Goal: Task Accomplishment & Management: Manage account settings

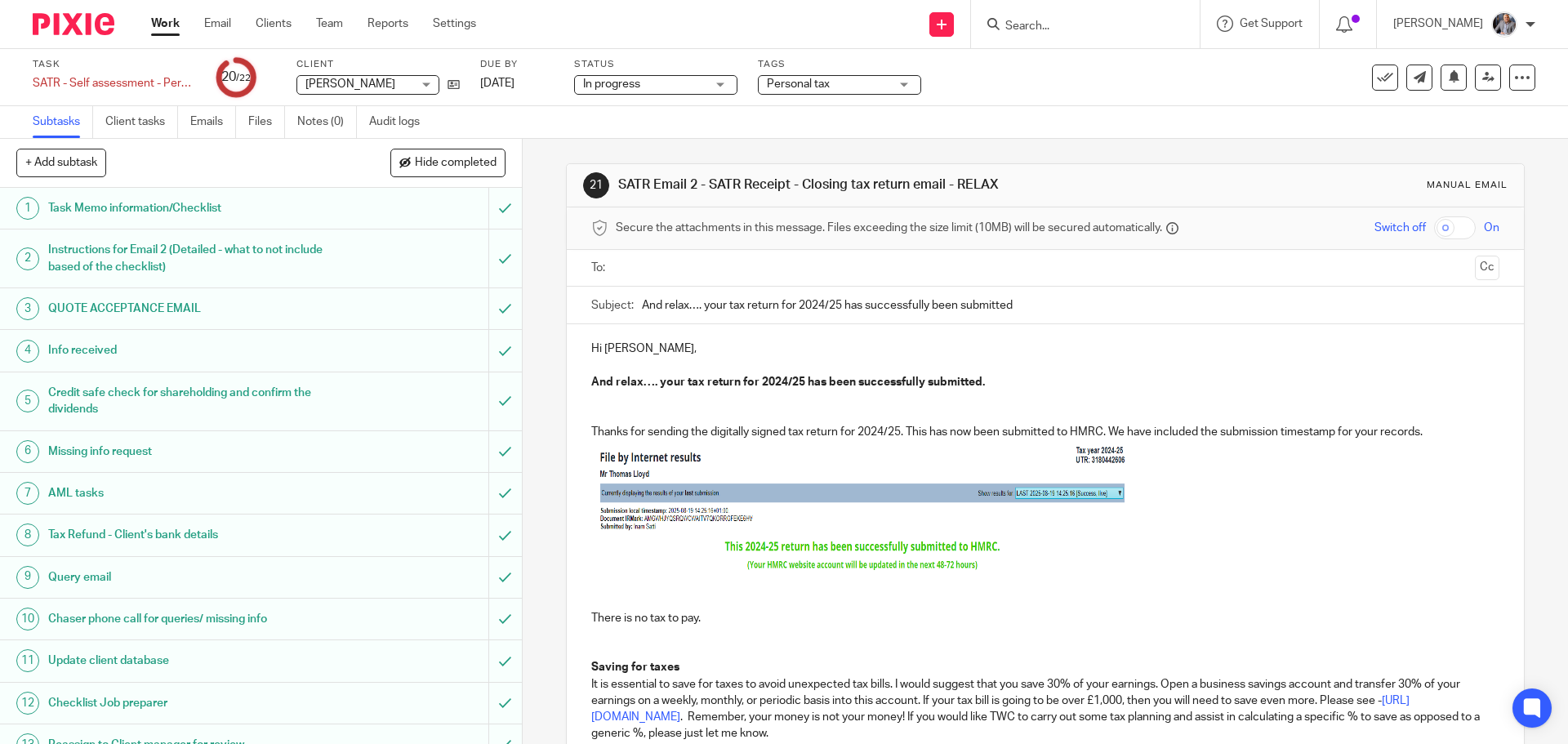
click at [697, 274] on input "text" at bounding box center [1044, 268] width 846 height 18
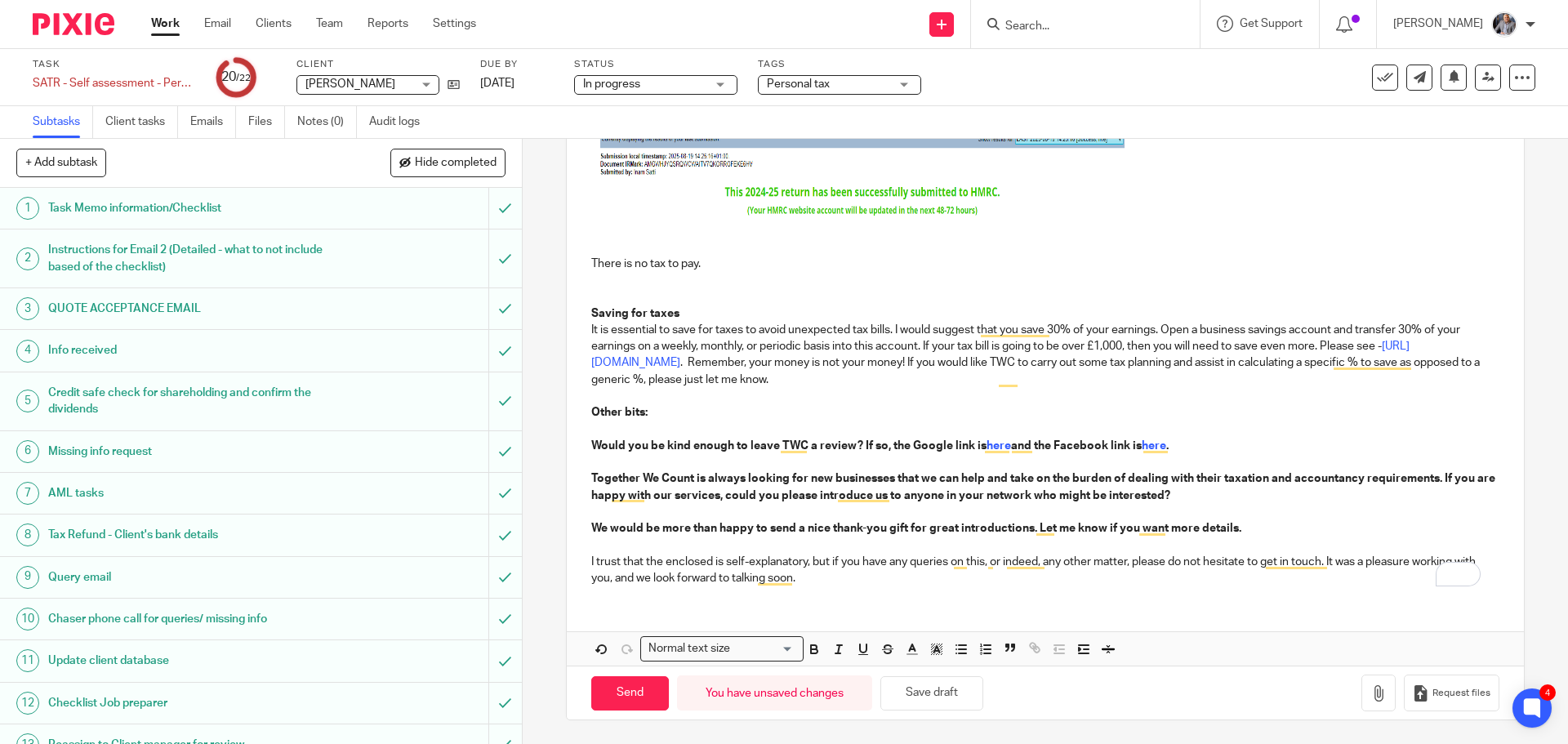
scroll to position [359, 0]
click at [614, 683] on input "Send" at bounding box center [630, 692] width 77 height 35
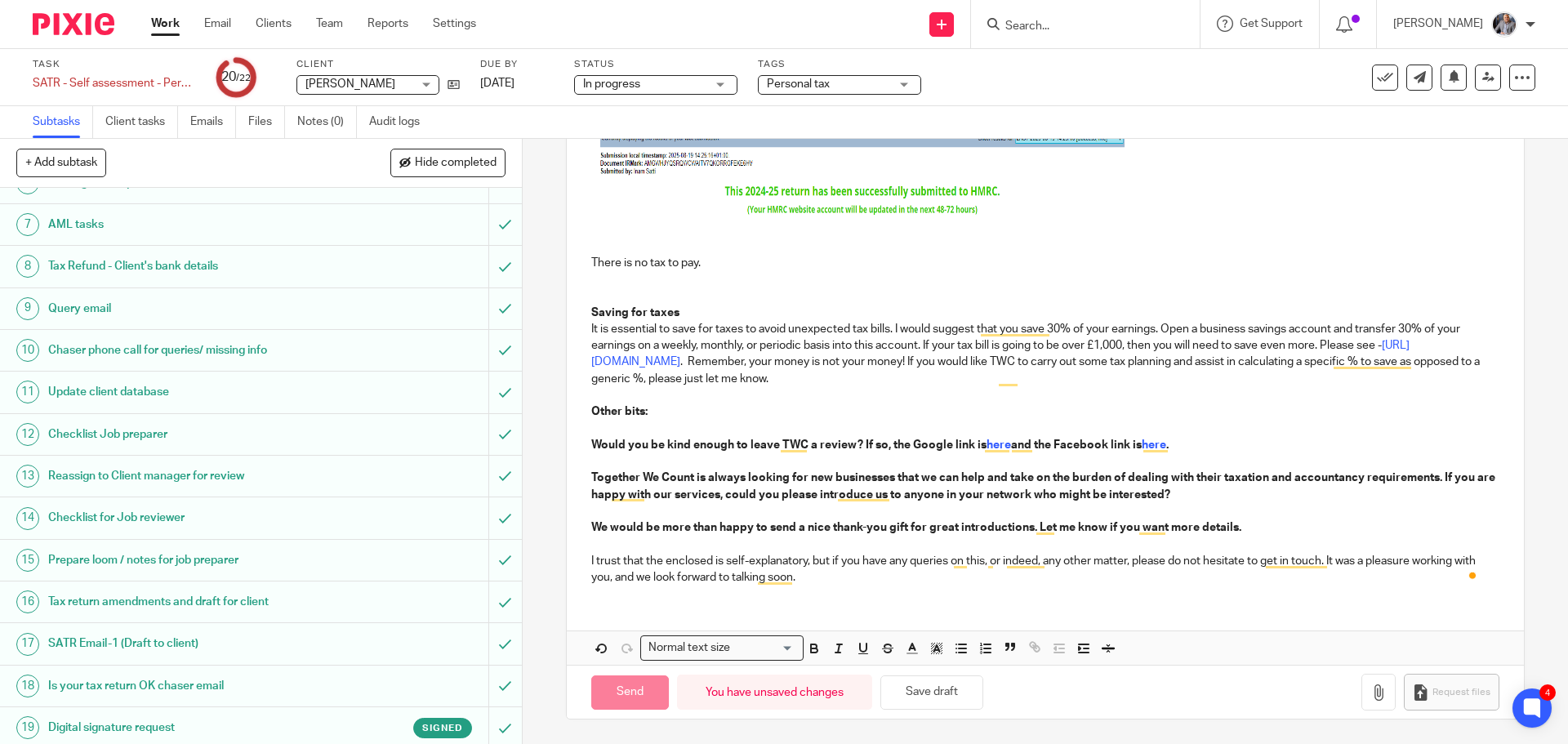
scroll to position [432, 0]
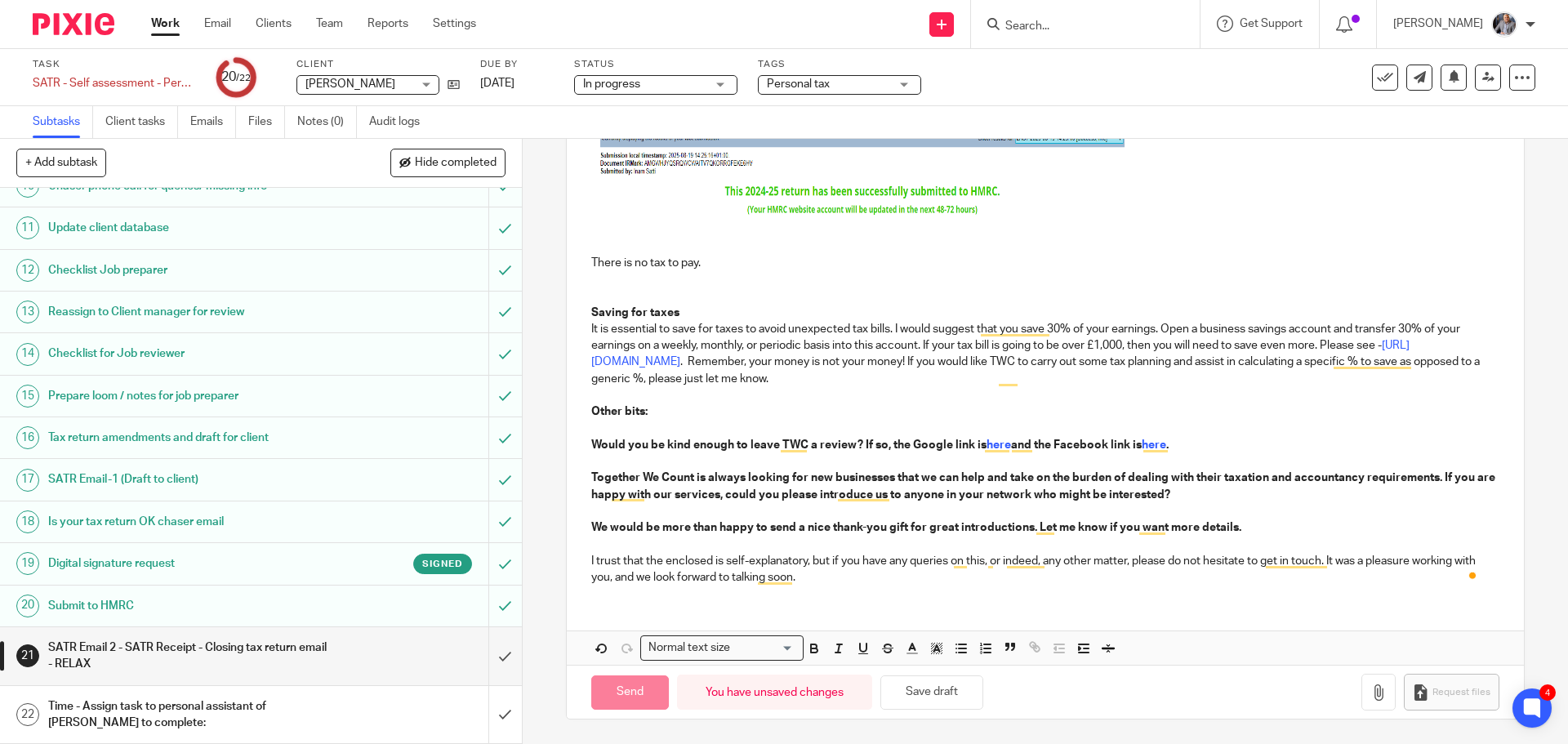
type input "Sent"
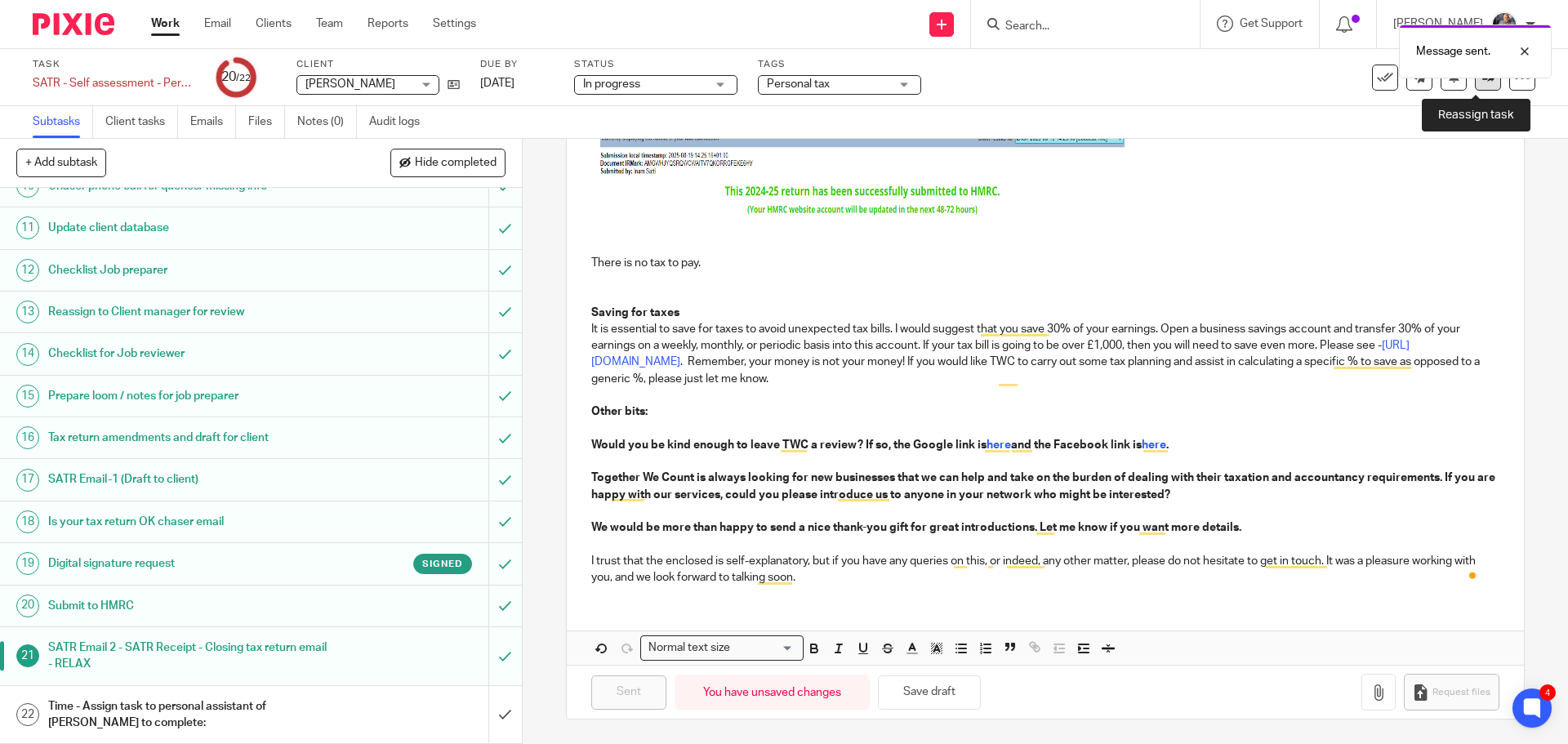
click at [1478, 89] on link at bounding box center [1488, 77] width 26 height 26
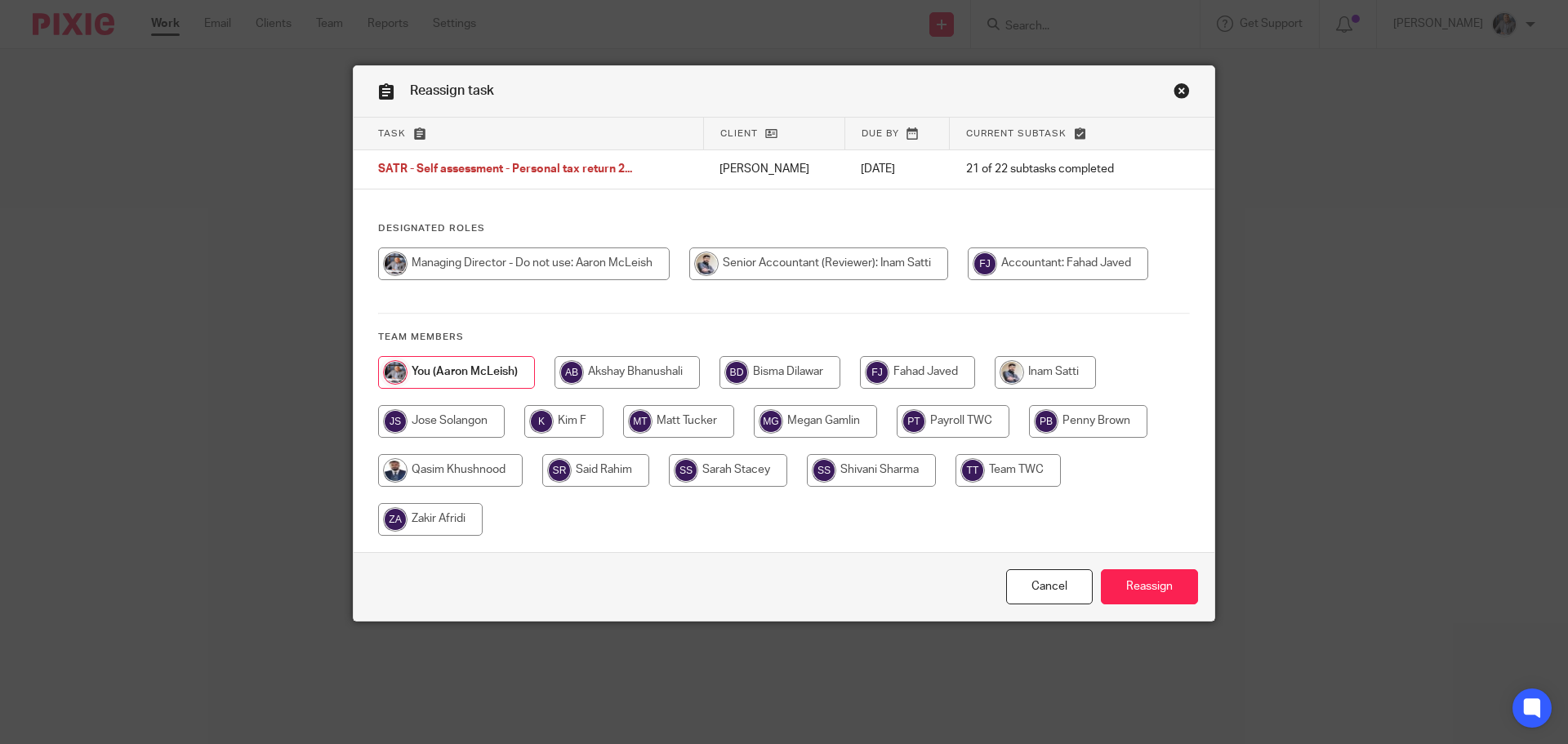
click at [774, 366] on input "radio" at bounding box center [779, 372] width 121 height 32
radio input "true"
click at [1136, 585] on input "Reassign" at bounding box center [1148, 586] width 97 height 35
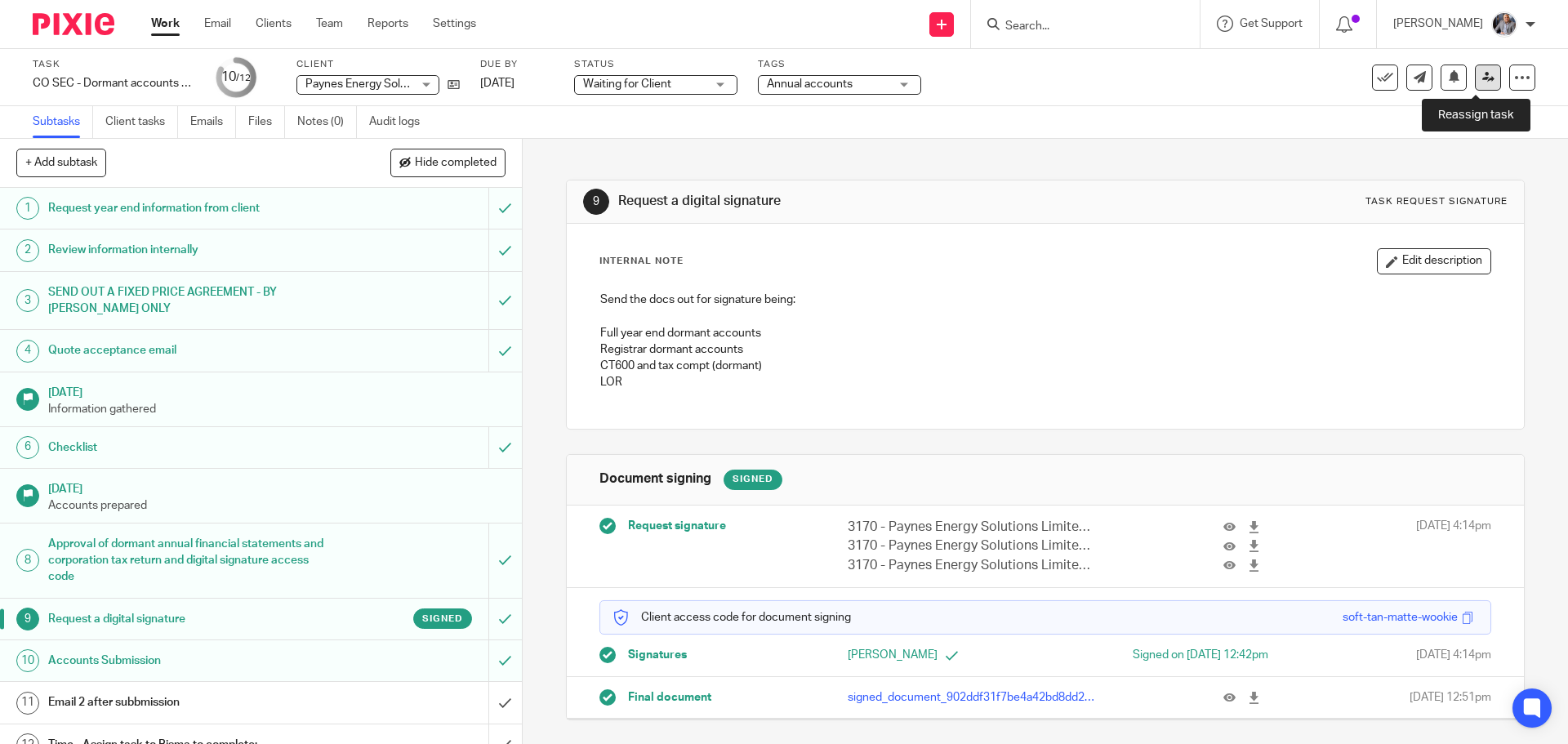
click at [1482, 77] on icon at bounding box center [1488, 77] width 12 height 12
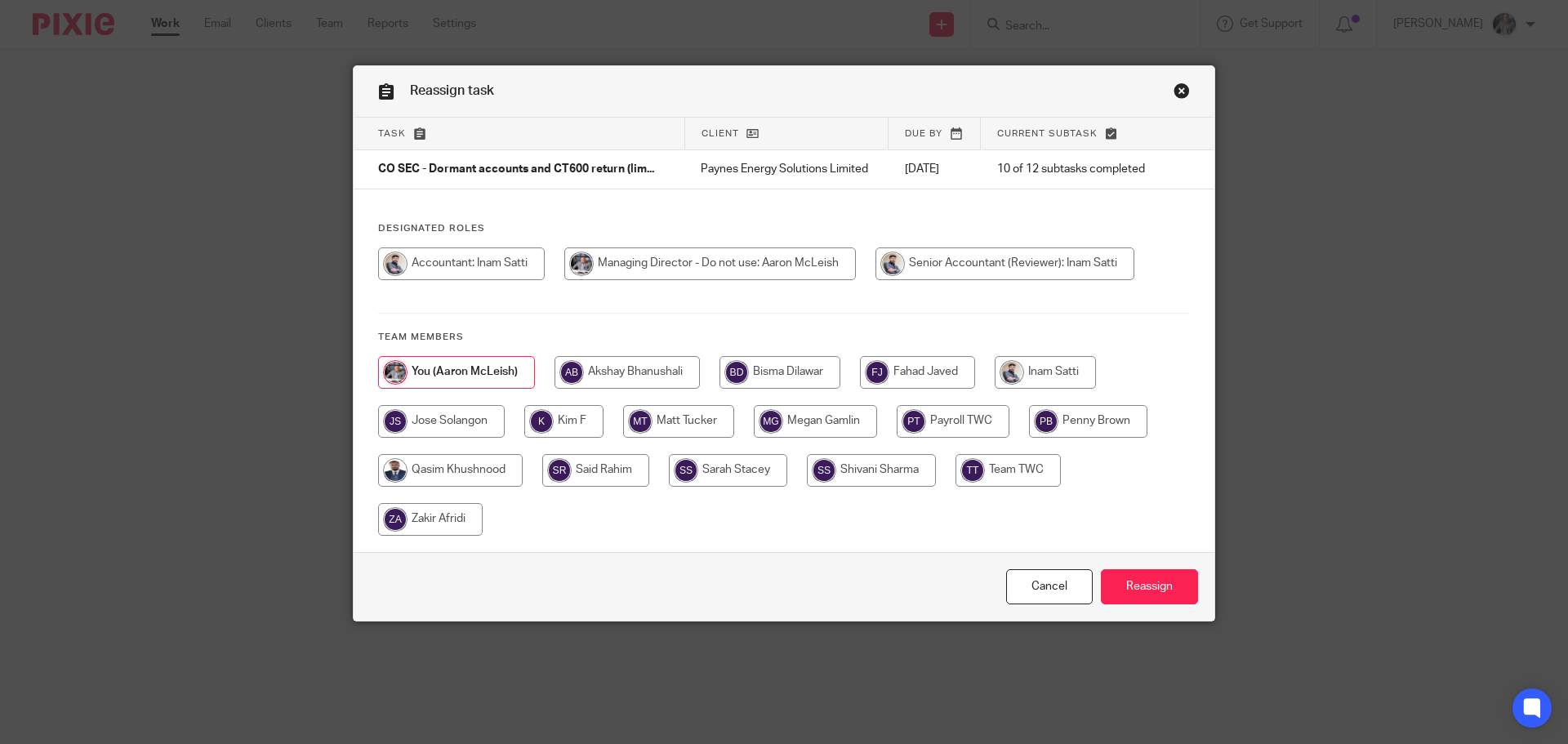
click at [1026, 376] on input "radio" at bounding box center [1045, 372] width 101 height 32
radio input "true"
click at [1145, 587] on input "Reassign" at bounding box center [1148, 586] width 97 height 35
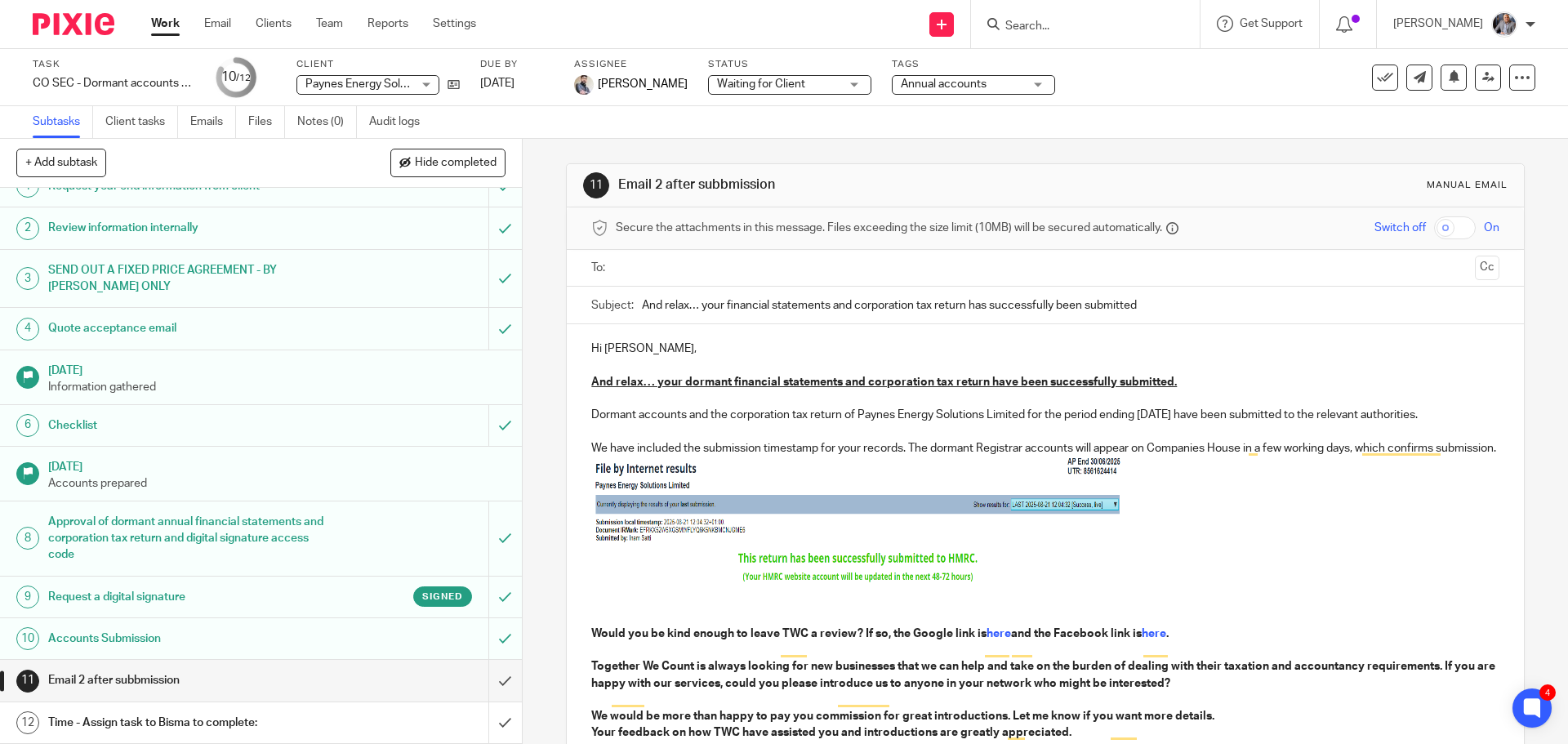
scroll to position [272, 0]
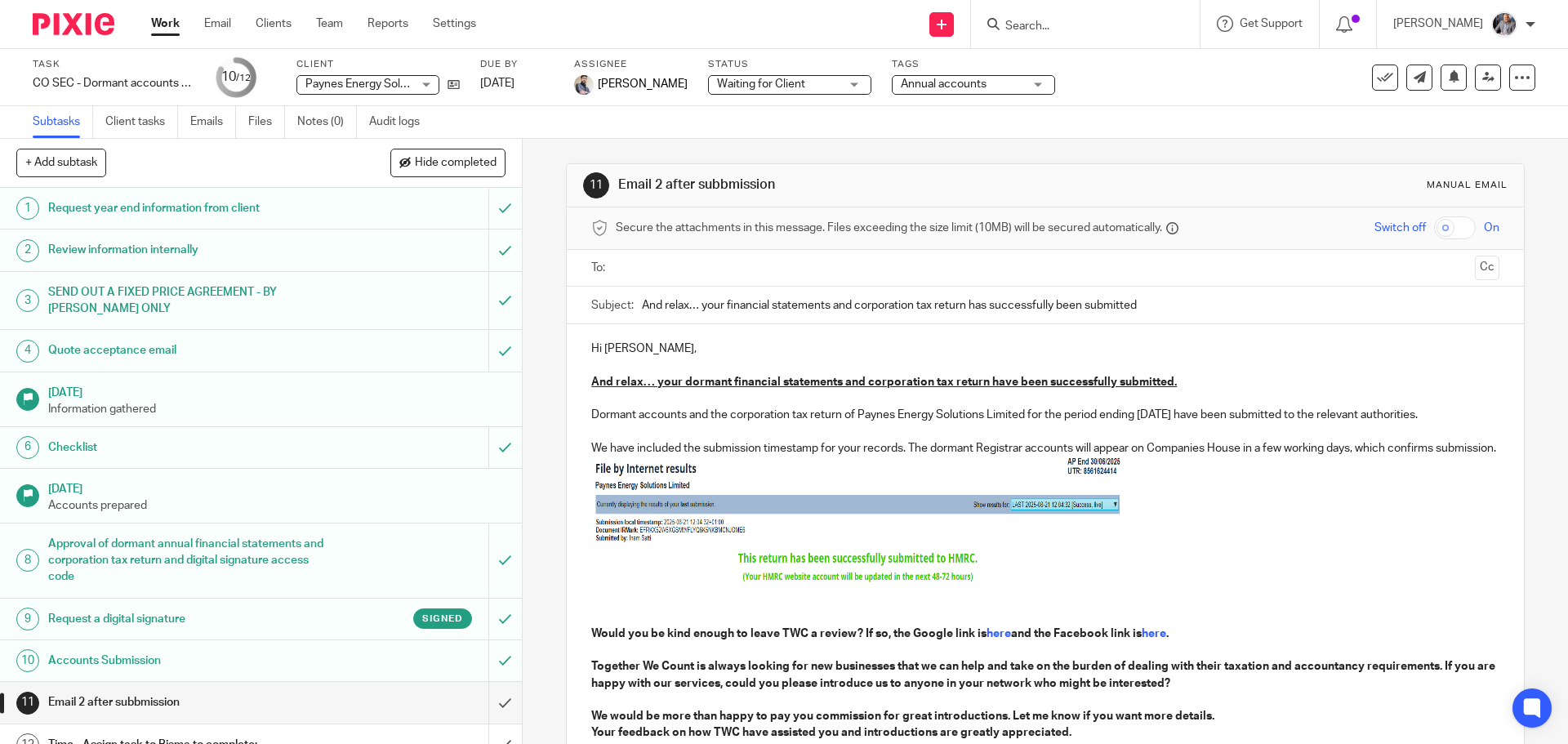
scroll to position [22, 0]
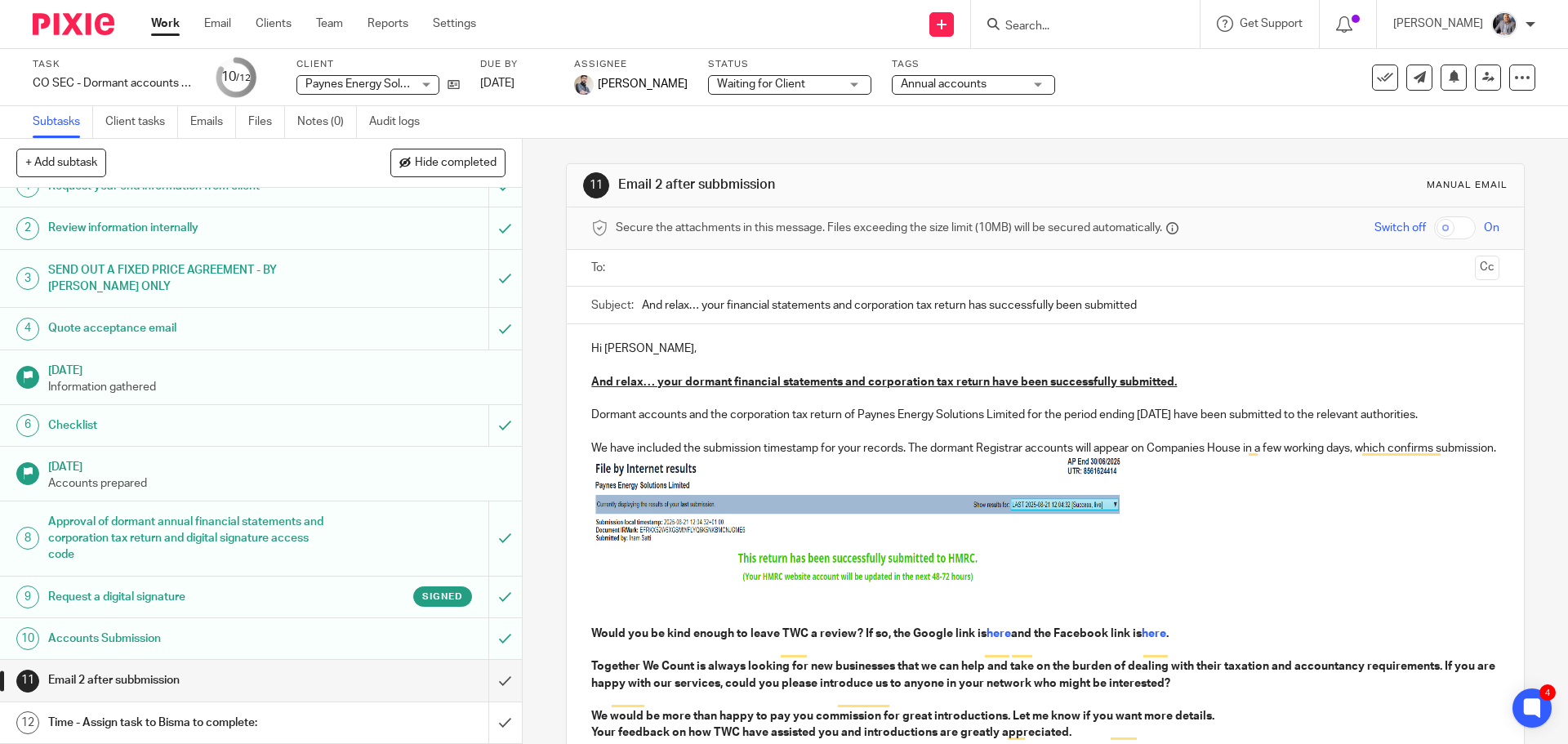
click at [734, 274] on input "text" at bounding box center [1044, 268] width 846 height 18
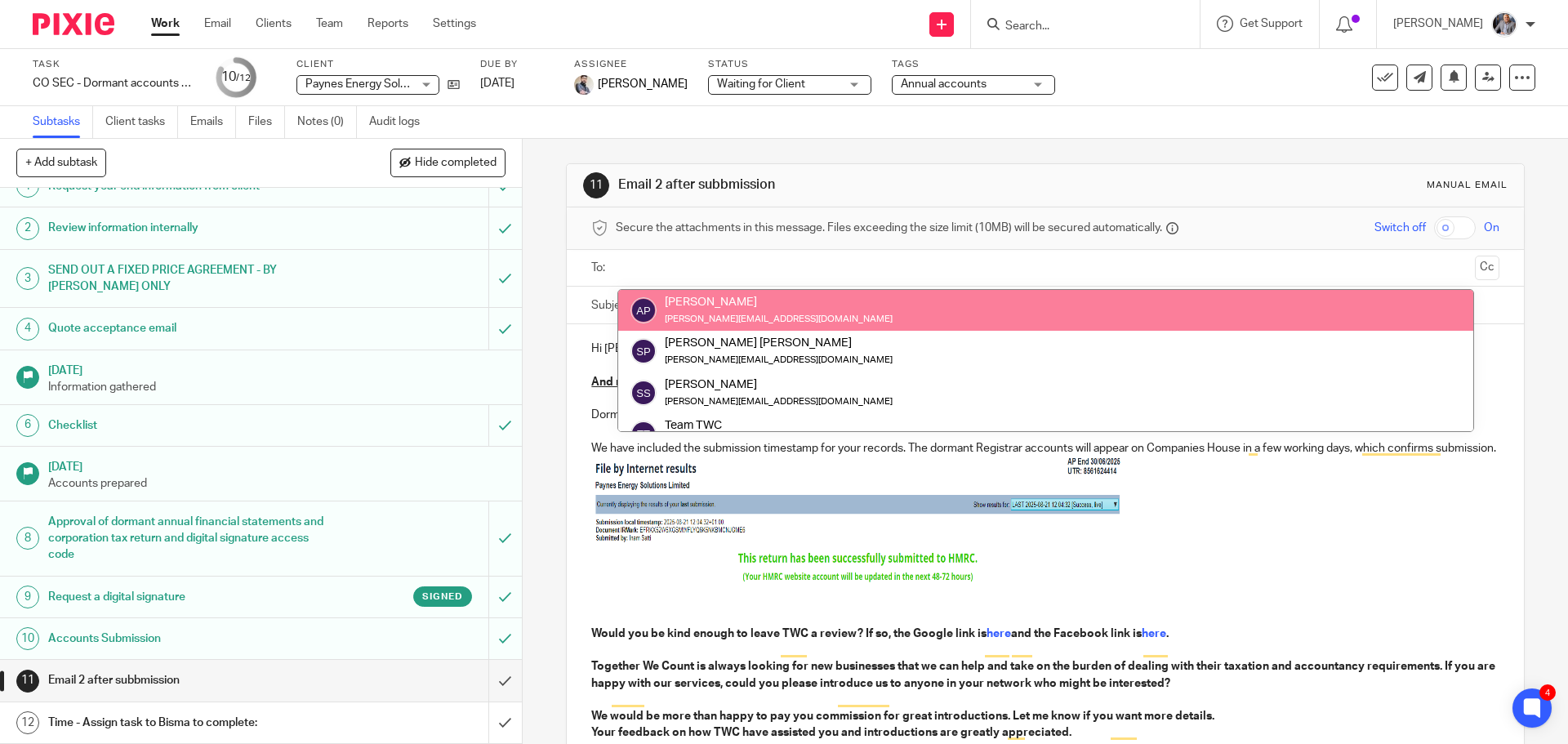
click at [1272, 142] on div "11 Email 2 after subbmission Manual email Secure the attachments in this messag…" at bounding box center [1045, 569] width 958 height 860
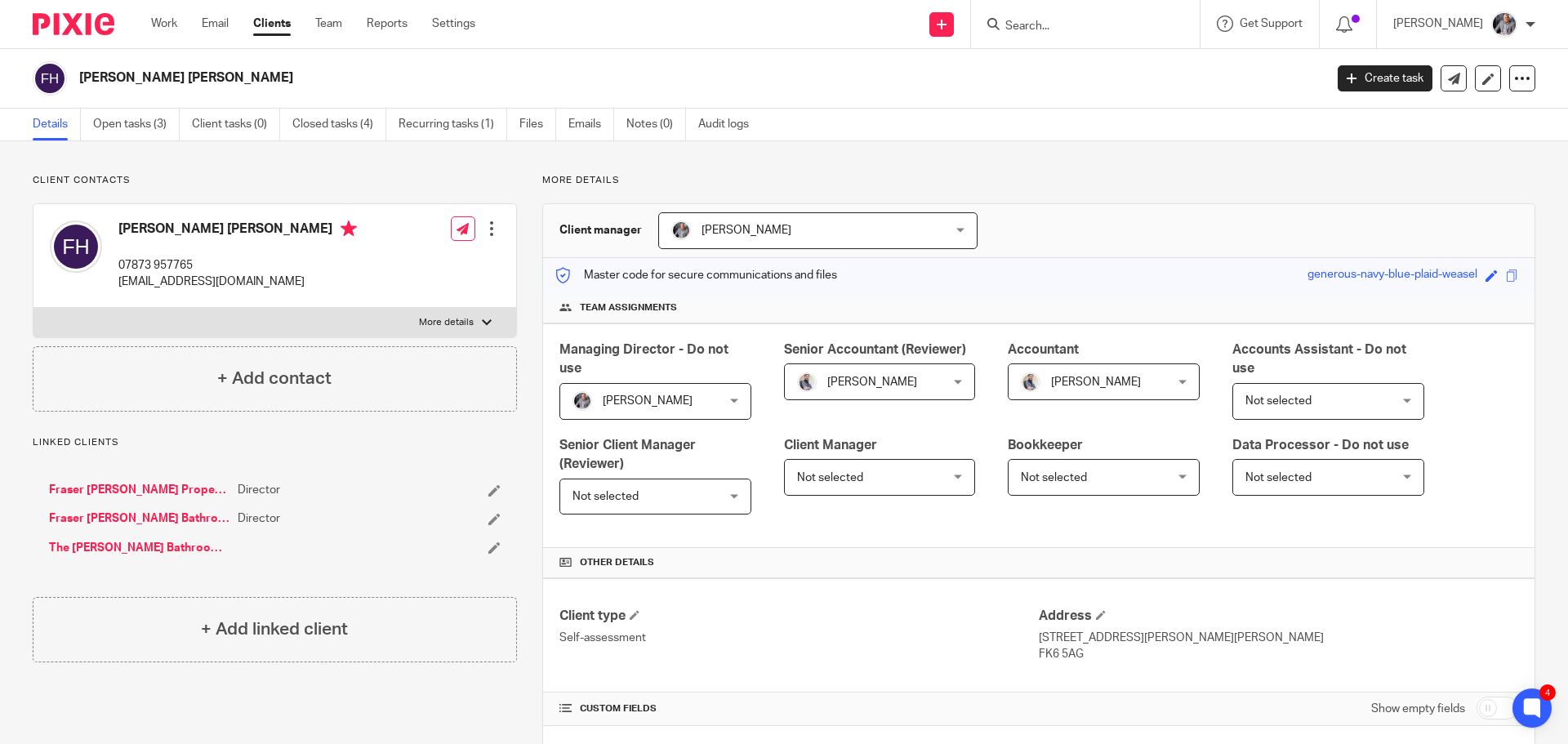
click at [1130, 20] on input "Search" at bounding box center [1076, 27] width 147 height 15
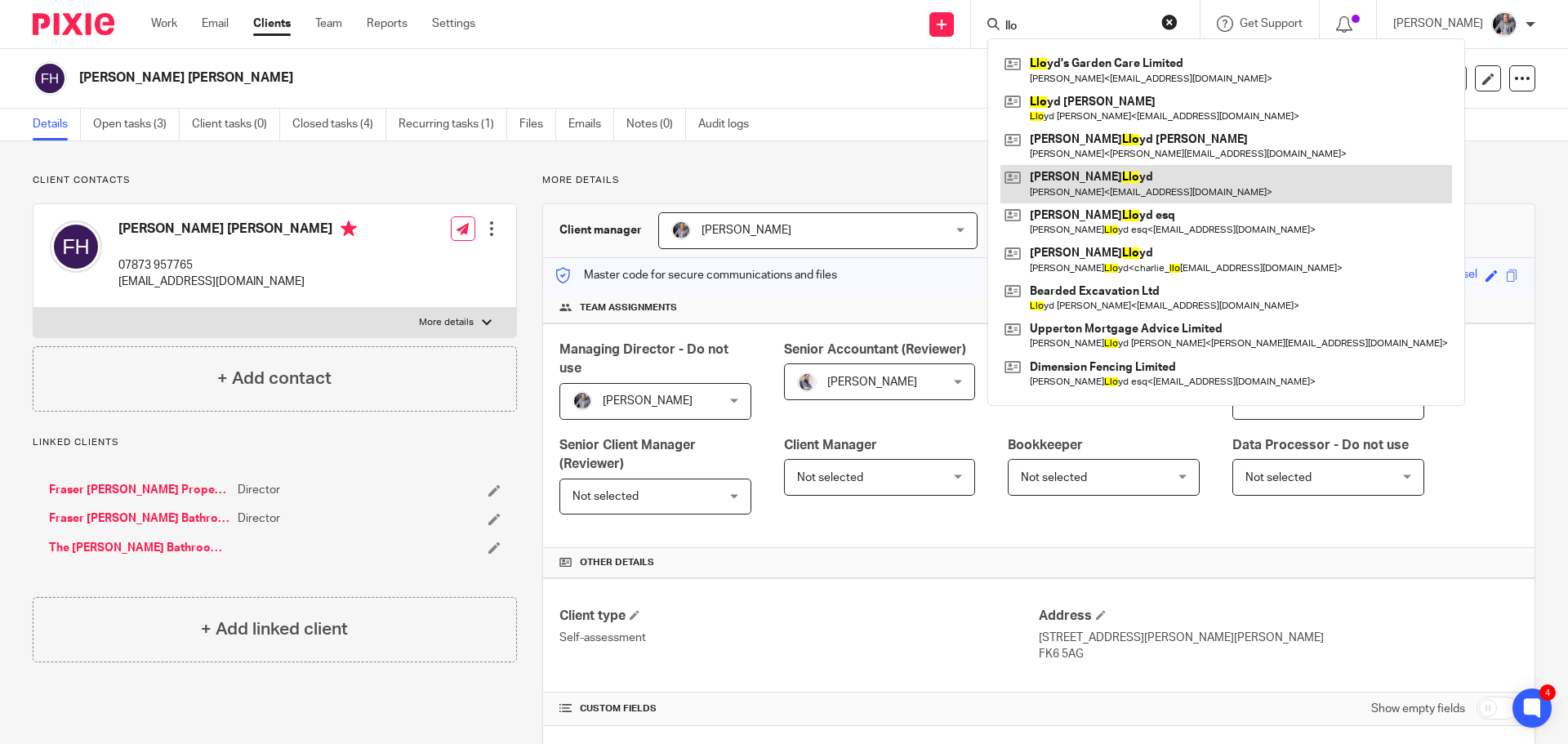
type input "llo"
click at [1107, 181] on link at bounding box center [1227, 183] width 452 height 38
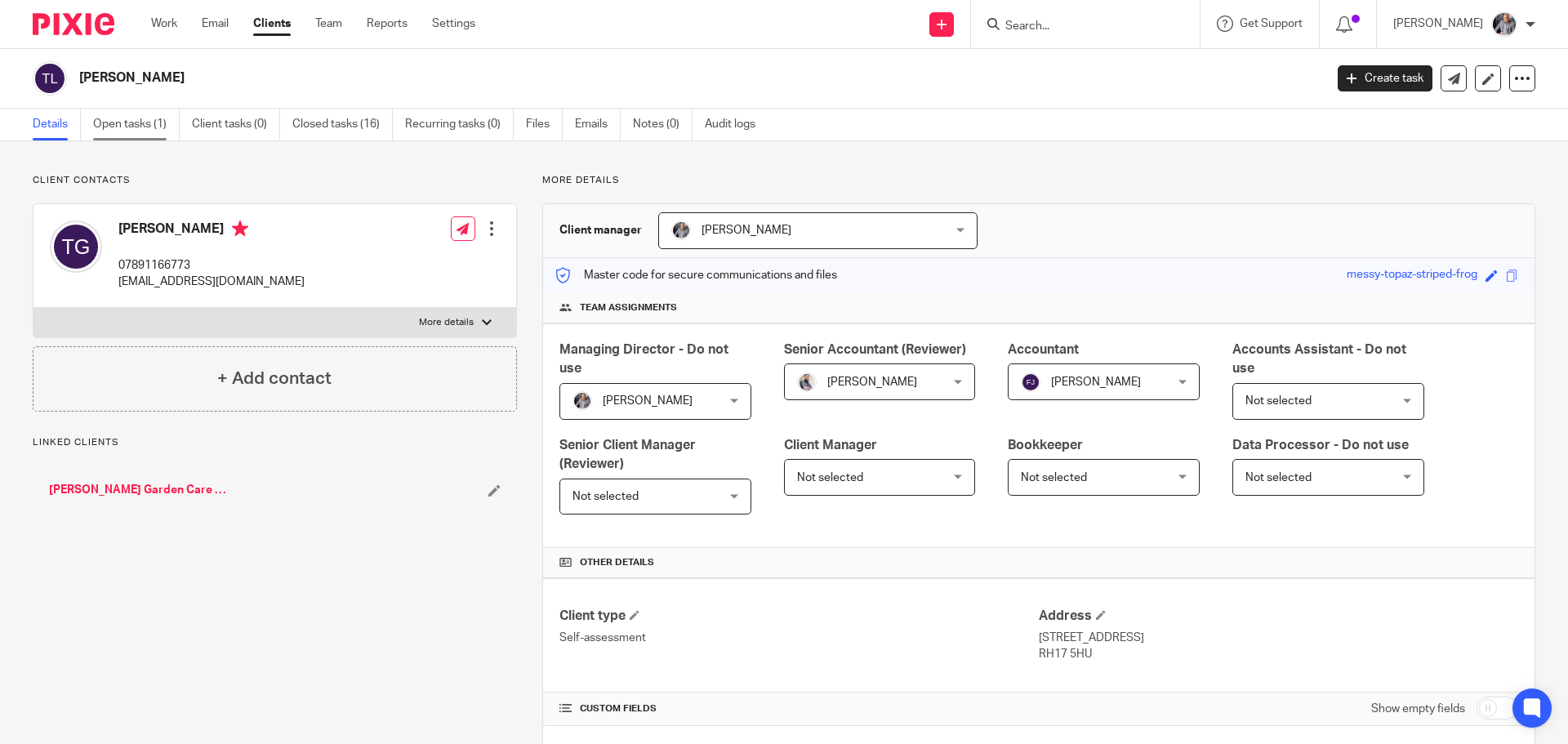
click at [115, 124] on link "Open tasks (1)" at bounding box center [137, 124] width 87 height 32
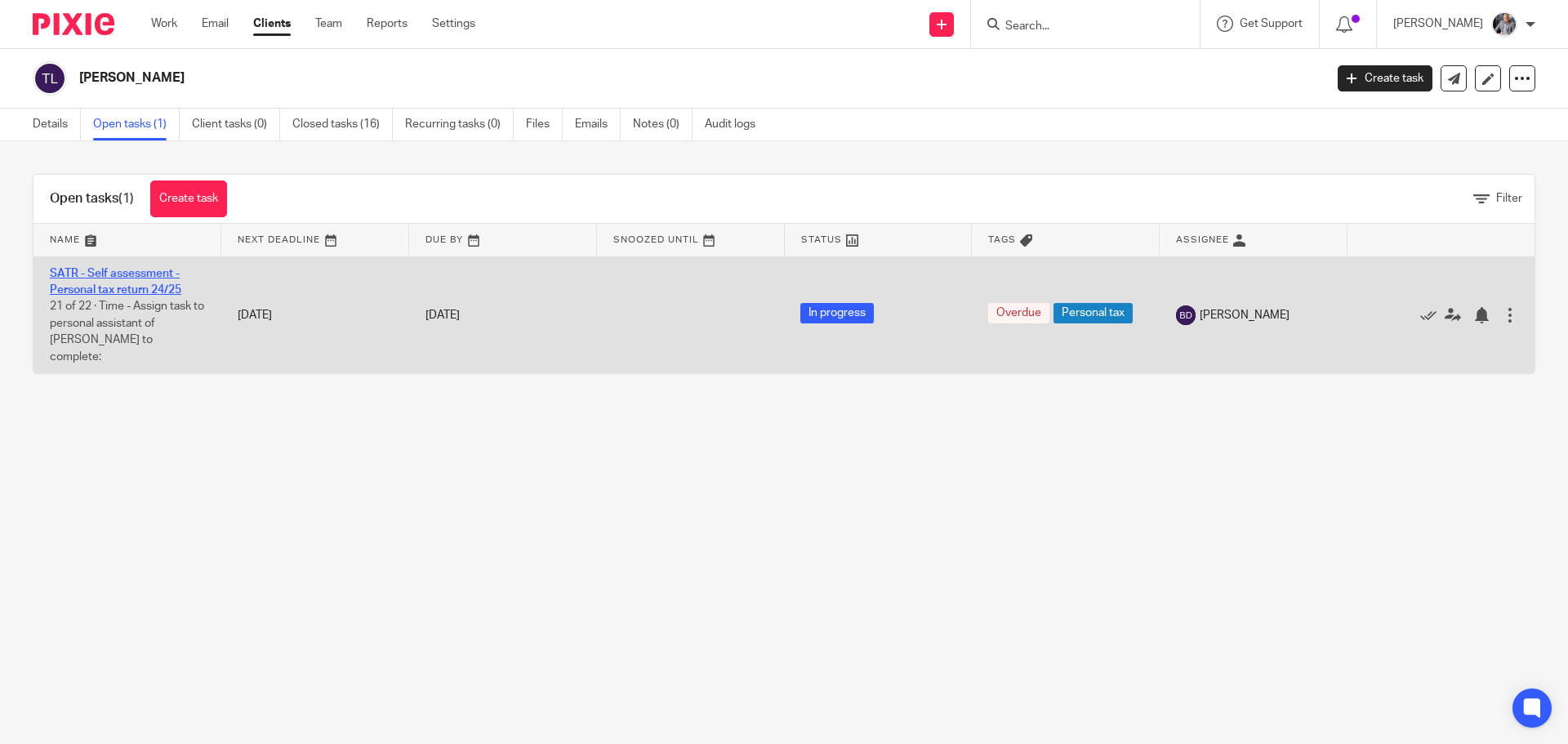
click at [124, 289] on link "SATR - Self assessment - Personal tax return 24/25" at bounding box center [115, 281] width 132 height 28
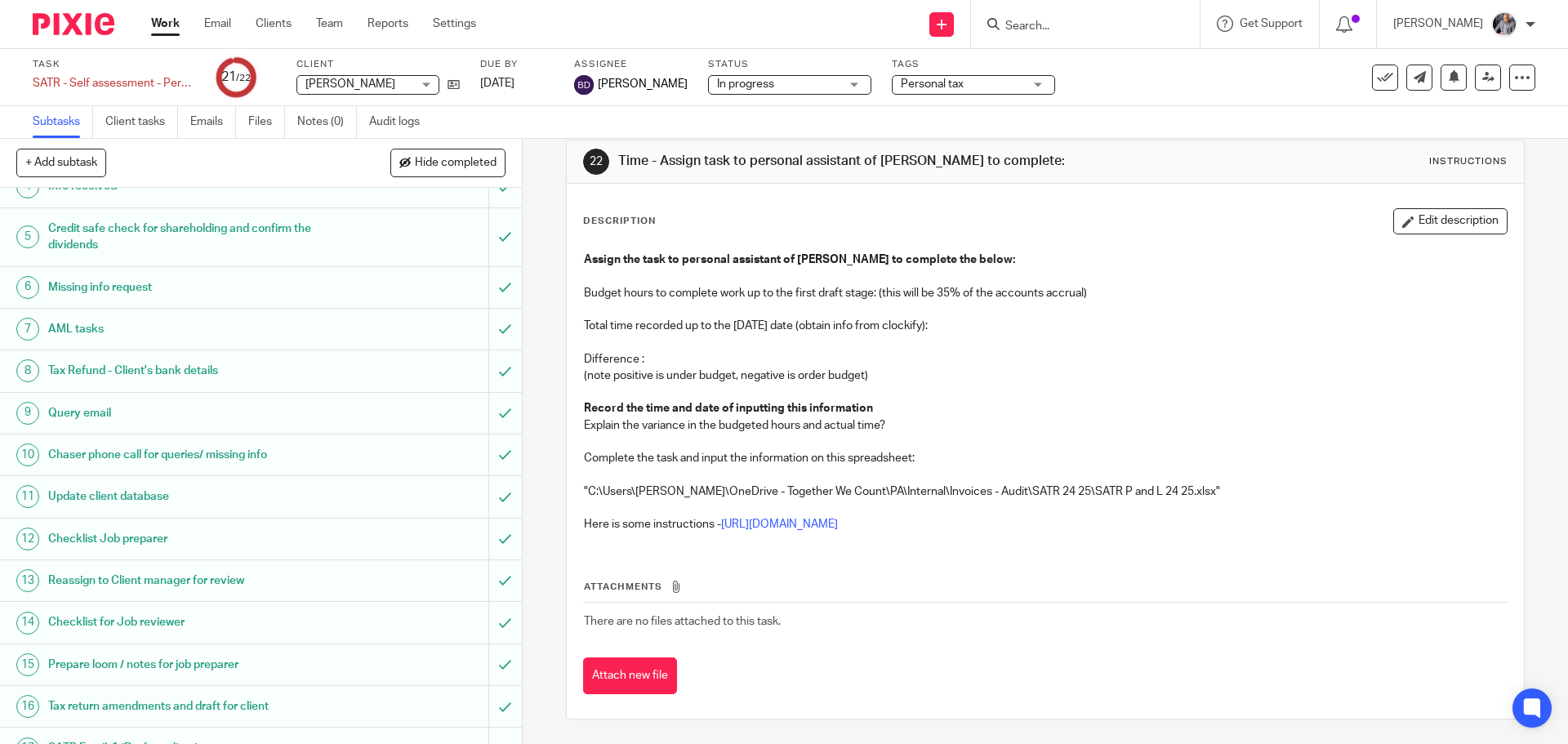
scroll to position [432, 0]
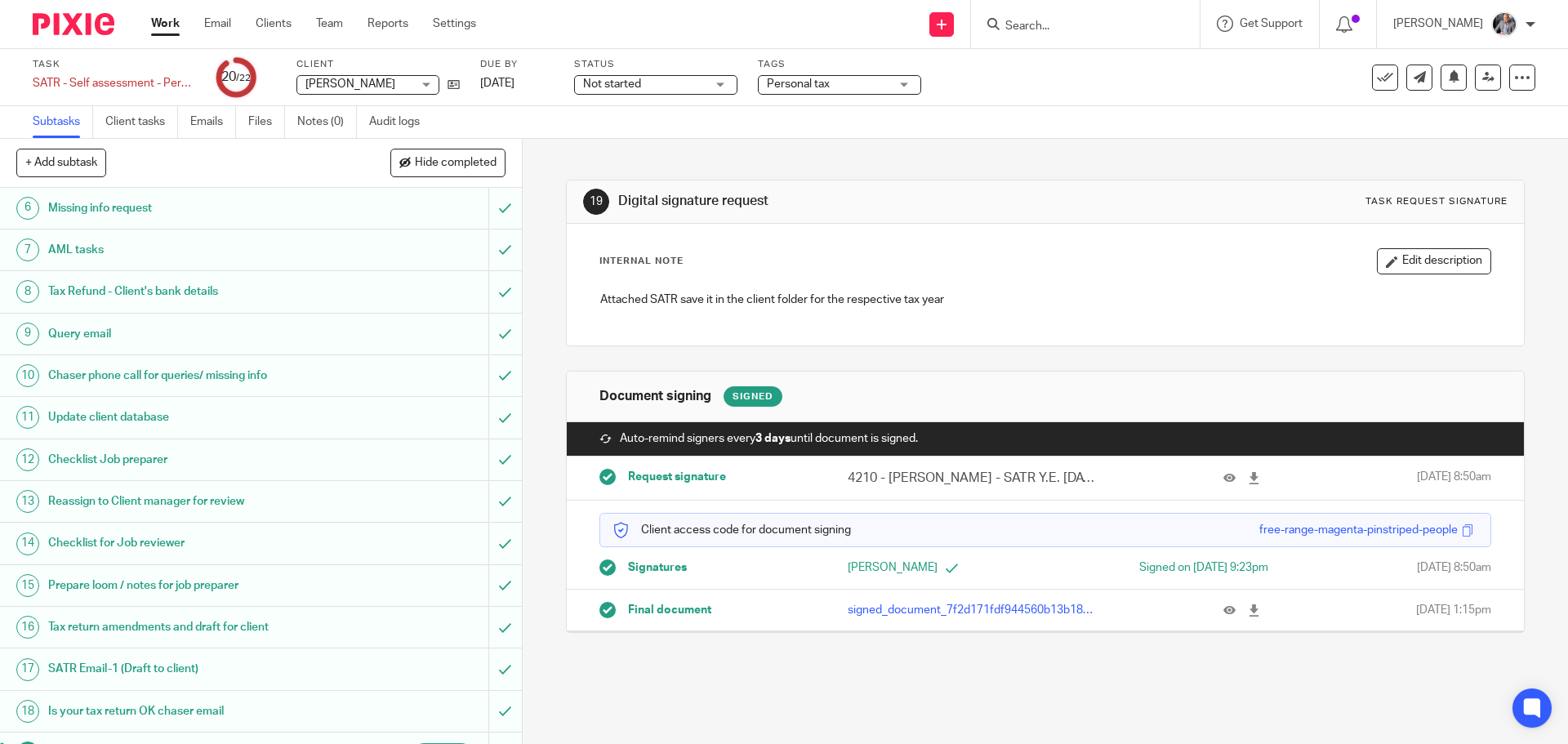
scroll to position [432, 0]
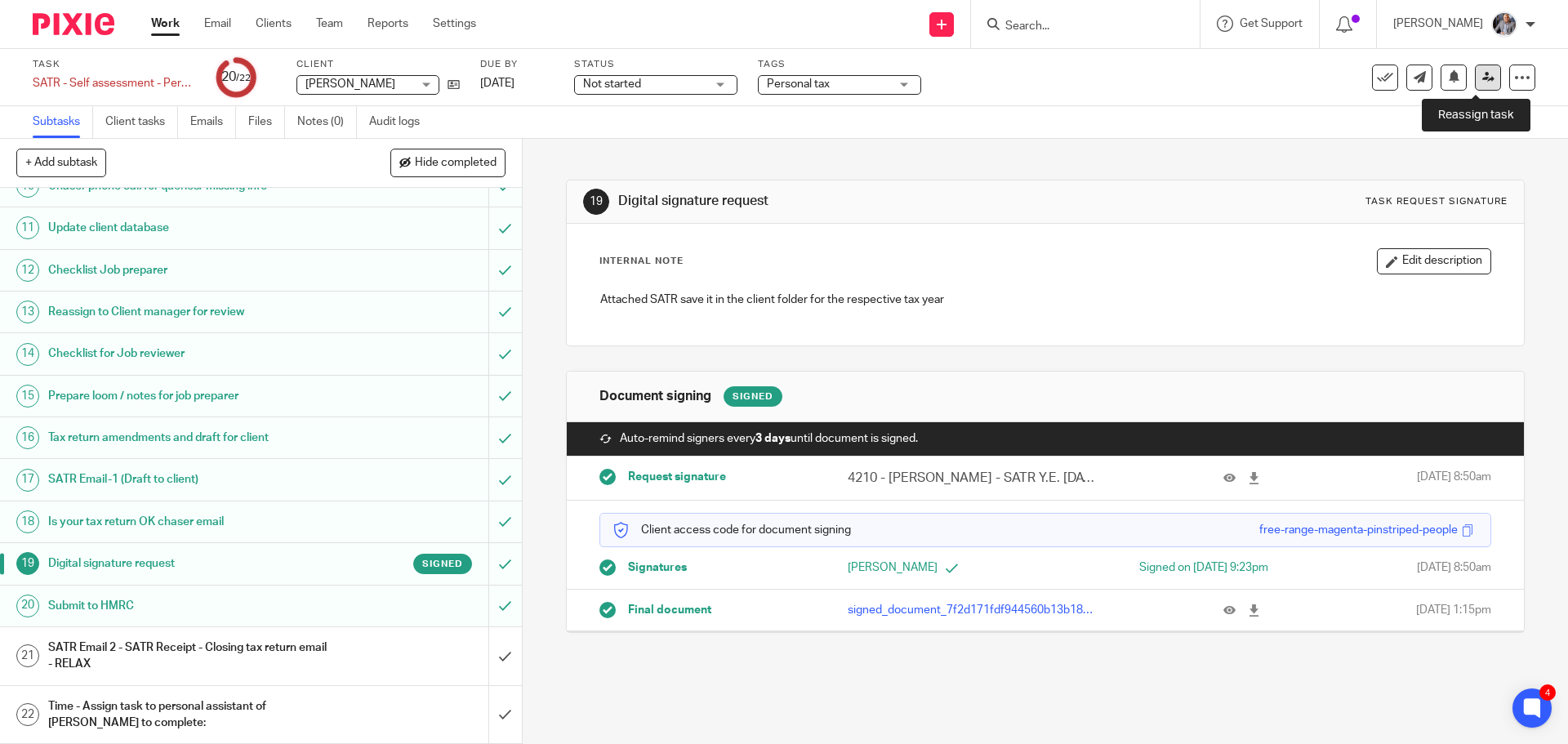
click at [1482, 78] on icon at bounding box center [1488, 77] width 12 height 12
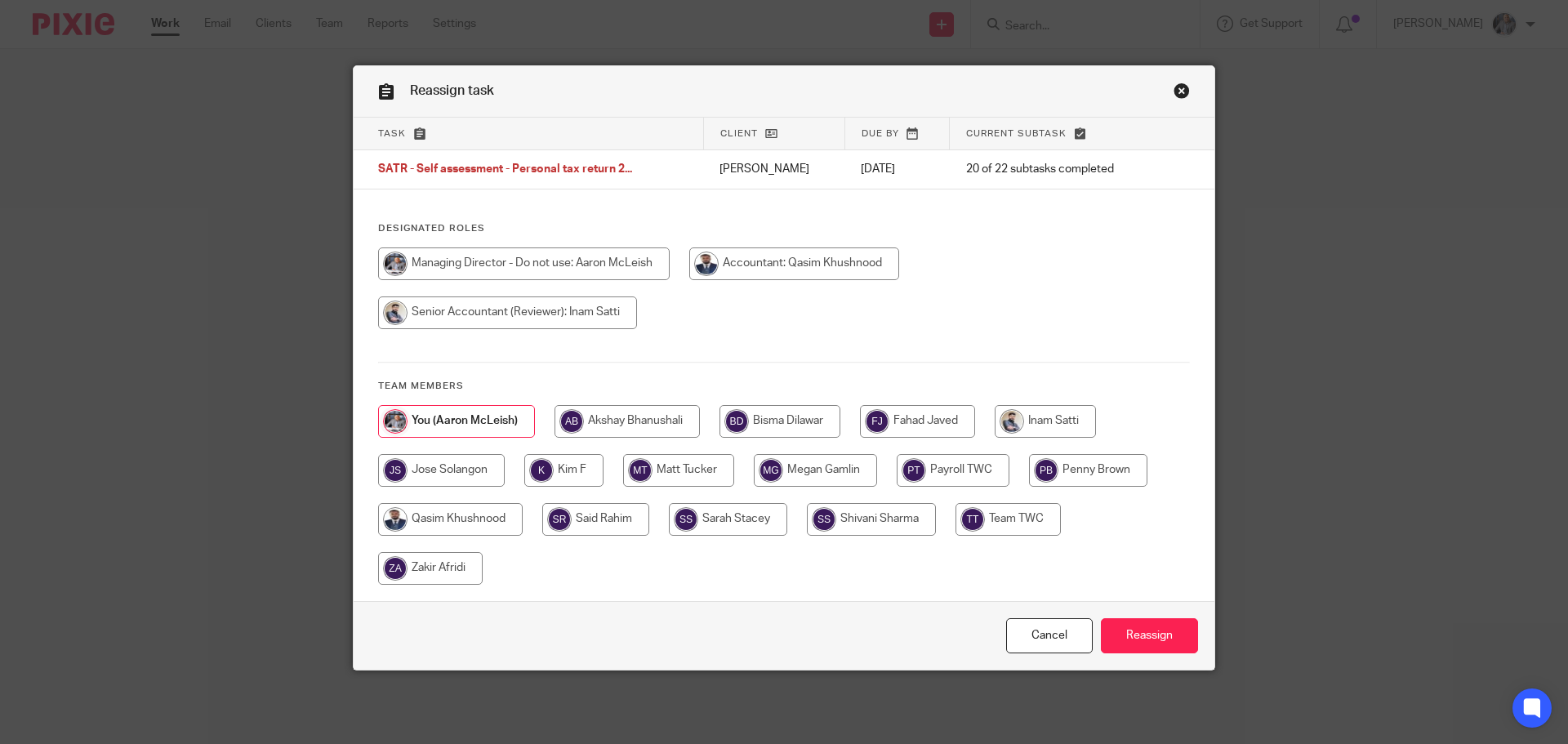
click at [1075, 418] on input "radio" at bounding box center [1045, 420] width 101 height 32
radio input "true"
click at [1144, 636] on input "Reassign" at bounding box center [1148, 635] width 97 height 35
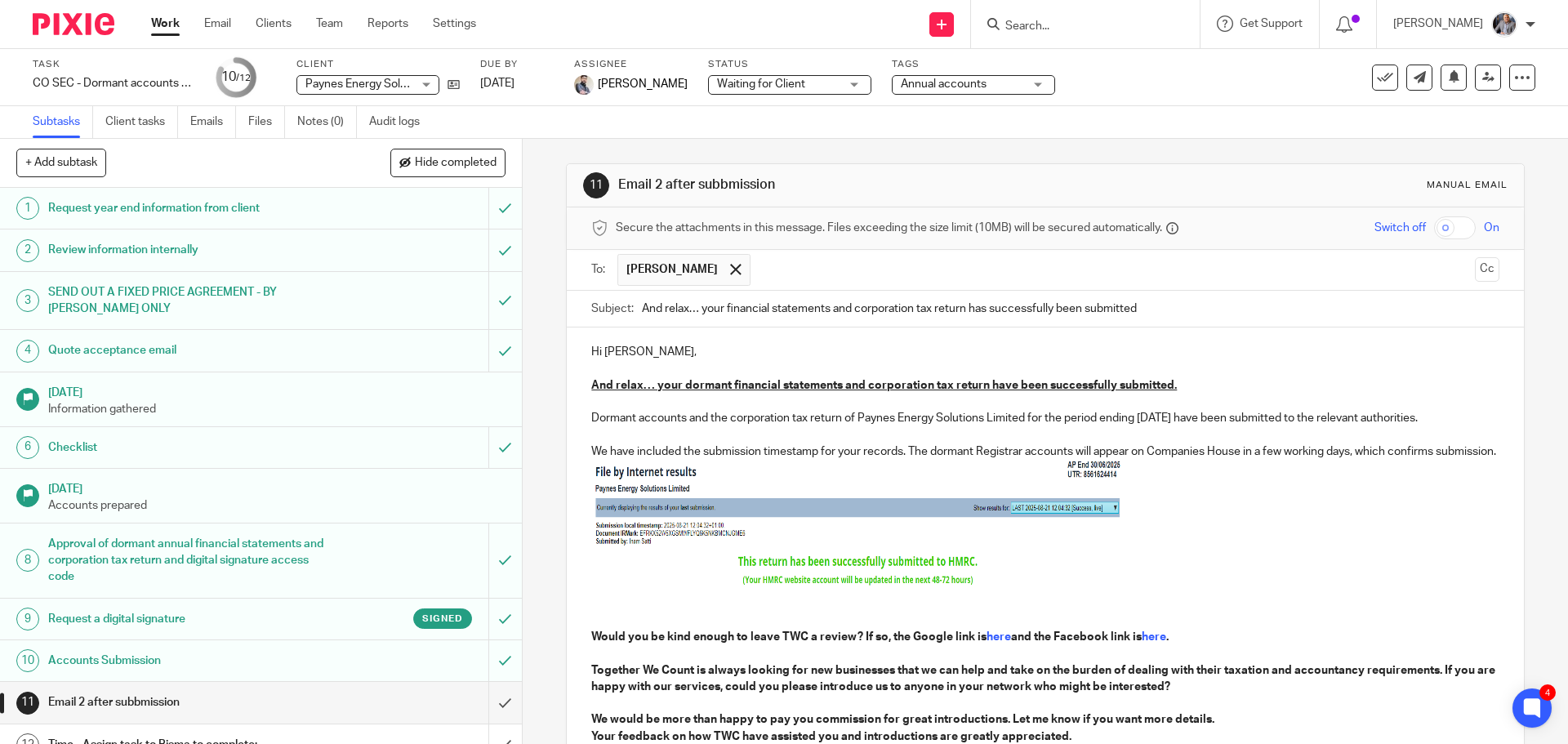
drag, startPoint x: 637, startPoint y: 352, endPoint x: 657, endPoint y: 408, distance: 59.5
click at [637, 354] on p "Hi [PERSON_NAME]," at bounding box center [1045, 352] width 908 height 17
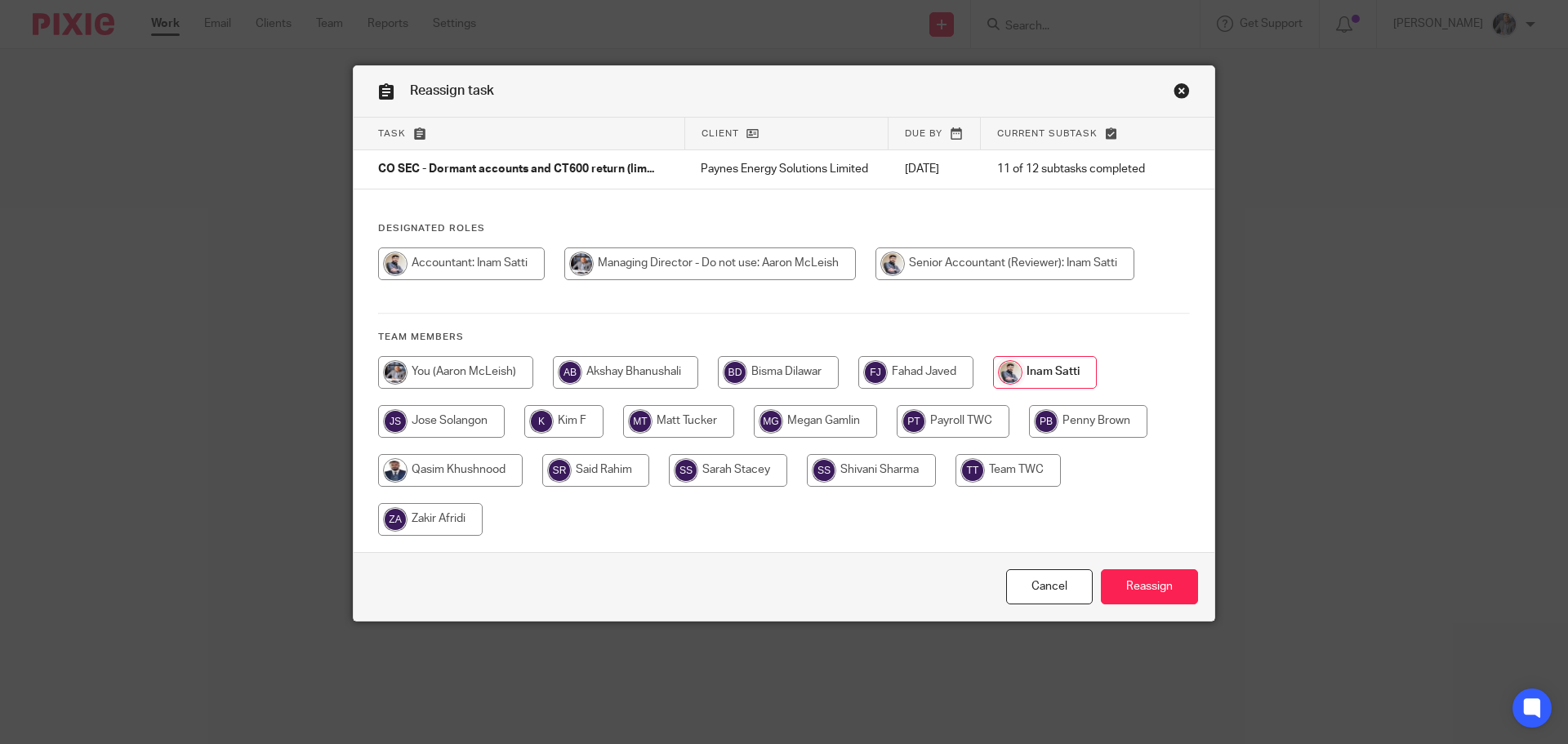
click at [755, 385] on input "radio" at bounding box center [778, 372] width 121 height 32
radio input "true"
click at [1149, 588] on input "Reassign" at bounding box center [1148, 586] width 97 height 35
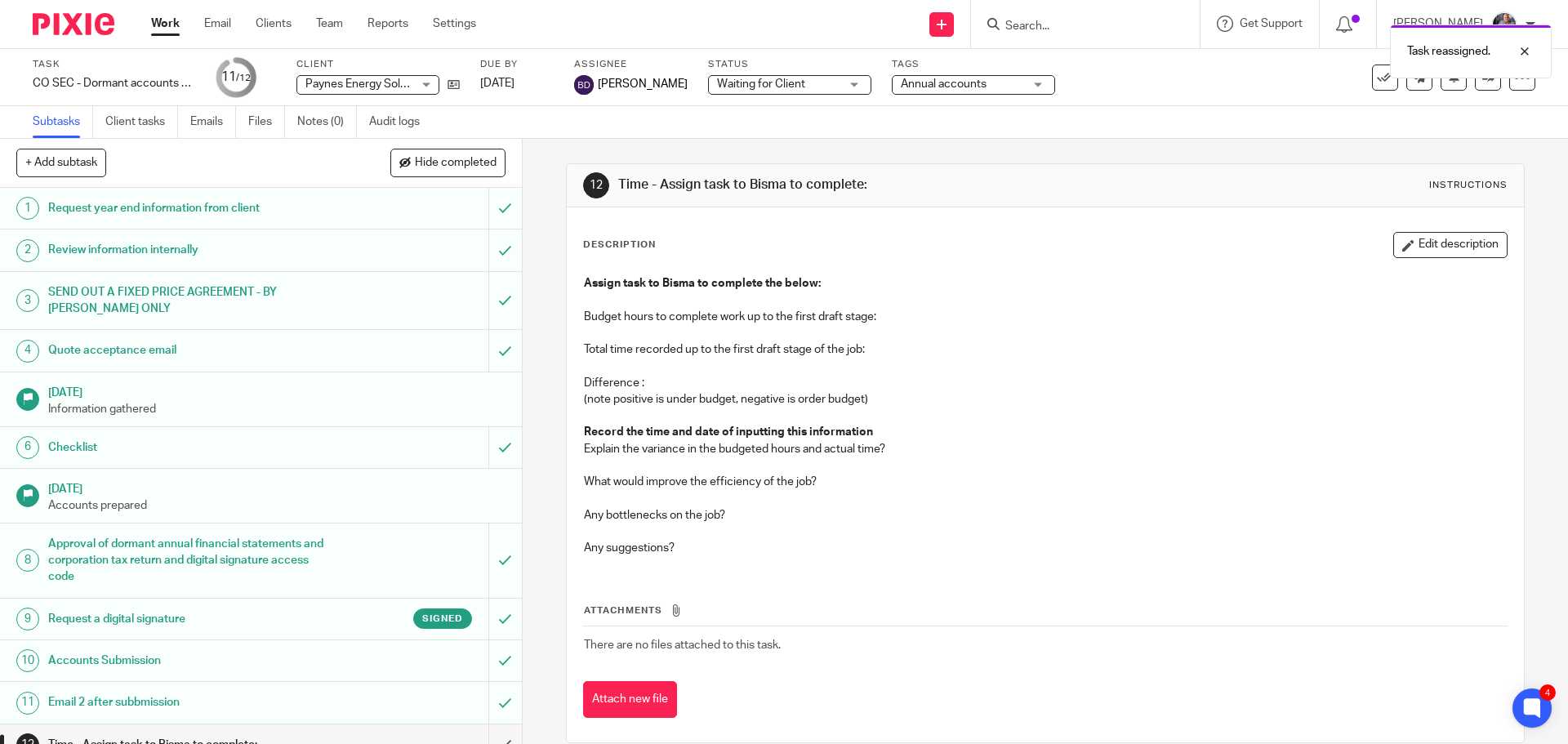
click at [153, 302] on h1 "SEND OUT A FIXED PRICE AGREEMENT - BY [PERSON_NAME] ONLY" at bounding box center [189, 301] width 282 height 41
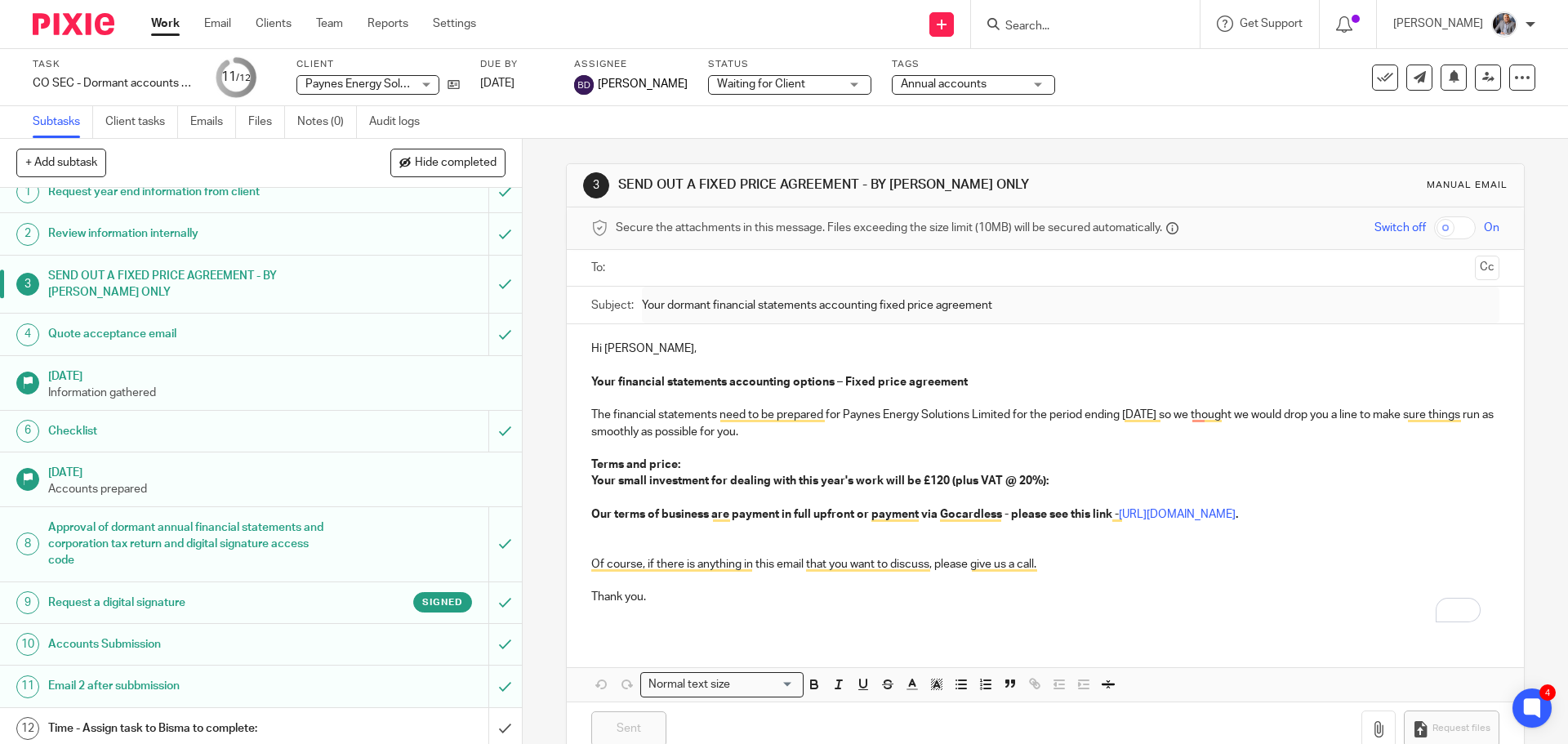
scroll to position [22, 0]
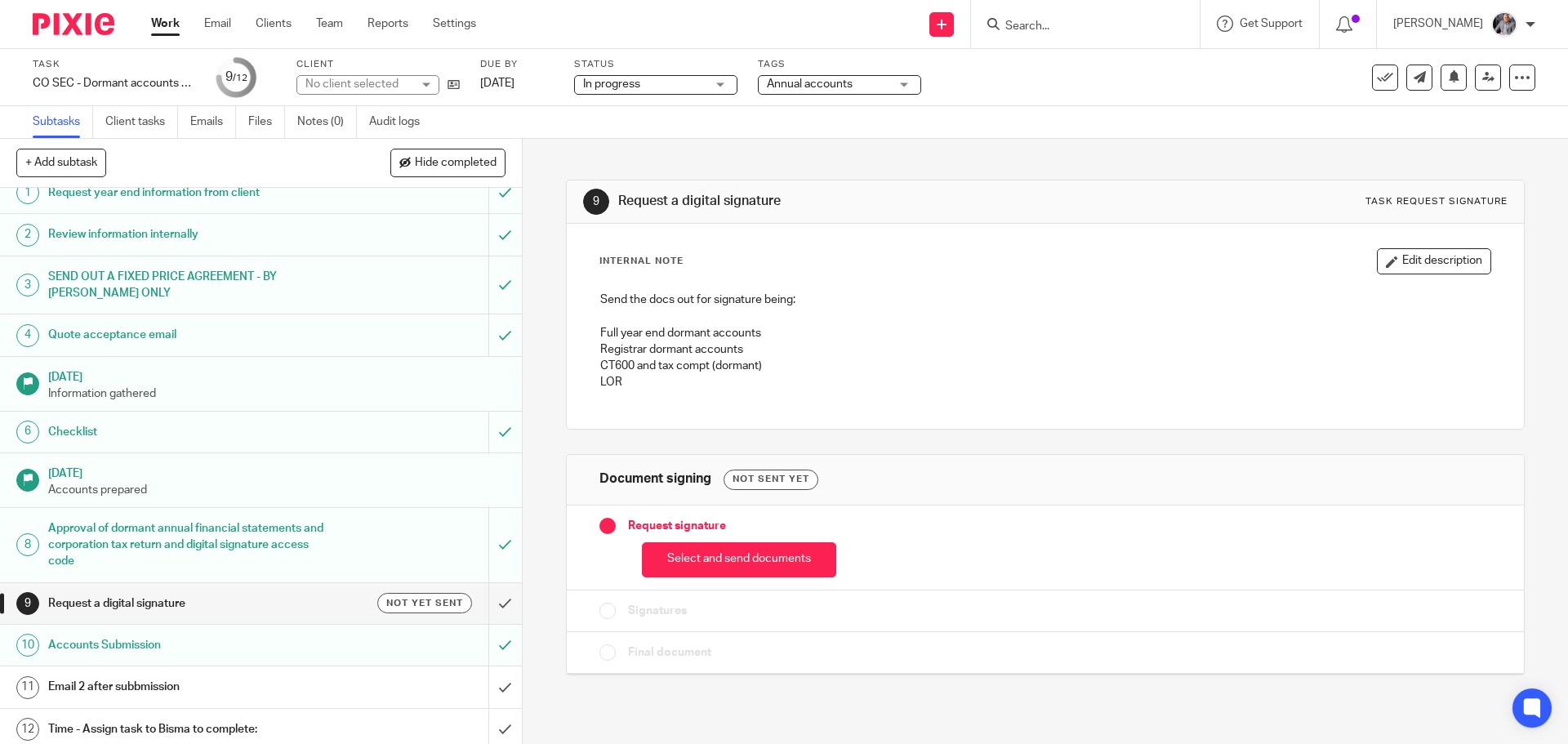
scroll to position [22, 0]
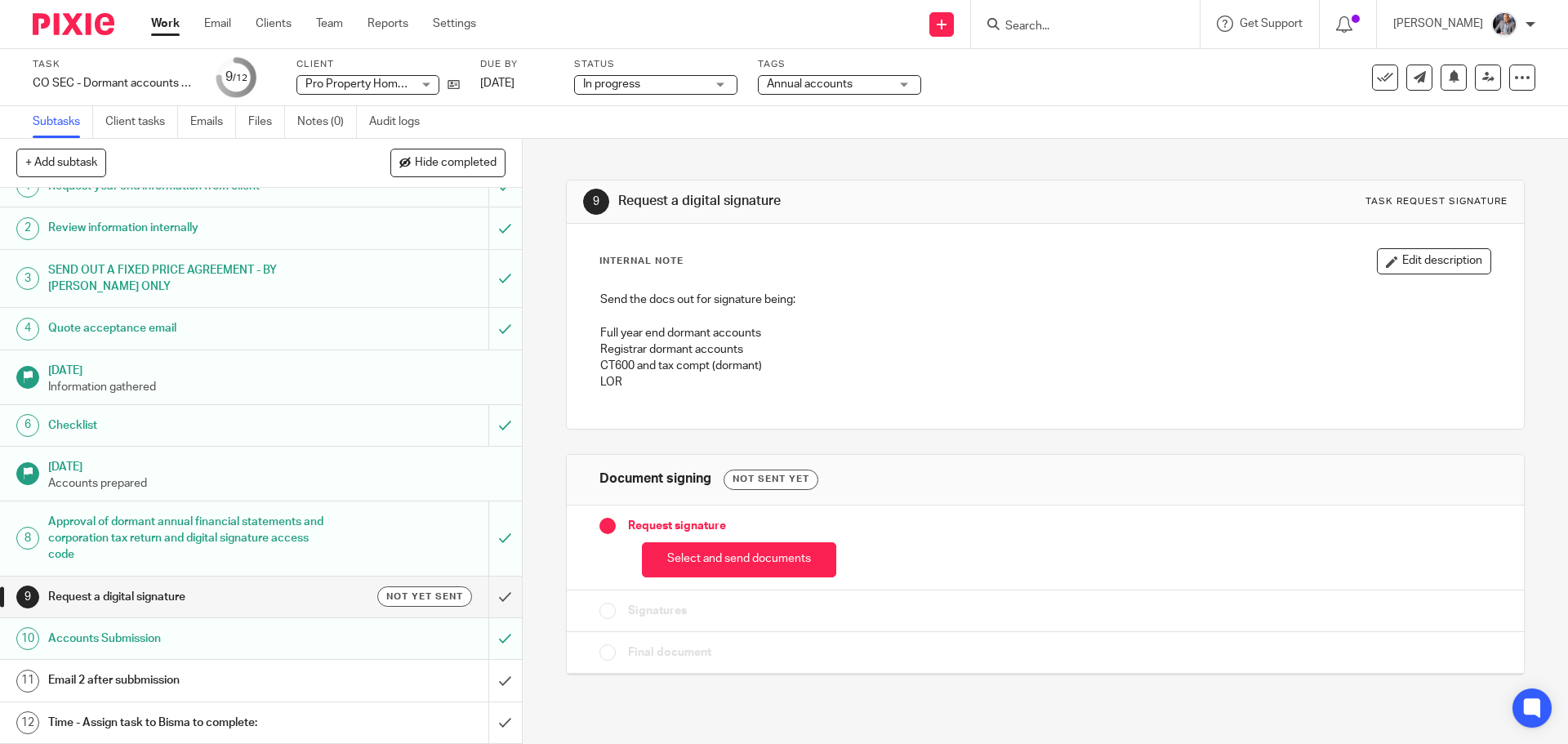
click at [165, 679] on h1 "Email 2 after subbmission" at bounding box center [189, 679] width 282 height 25
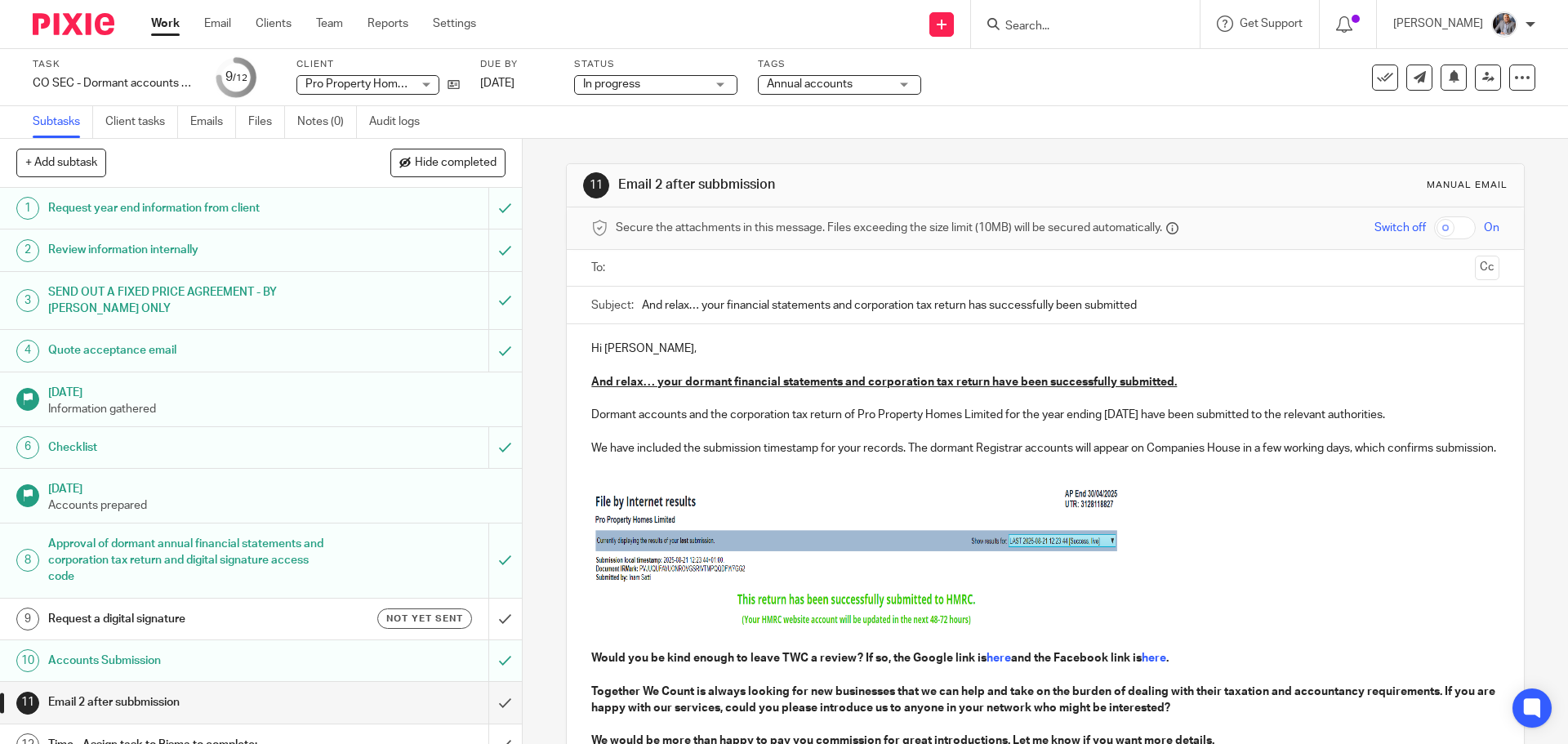
click at [704, 259] on input "text" at bounding box center [1044, 268] width 846 height 18
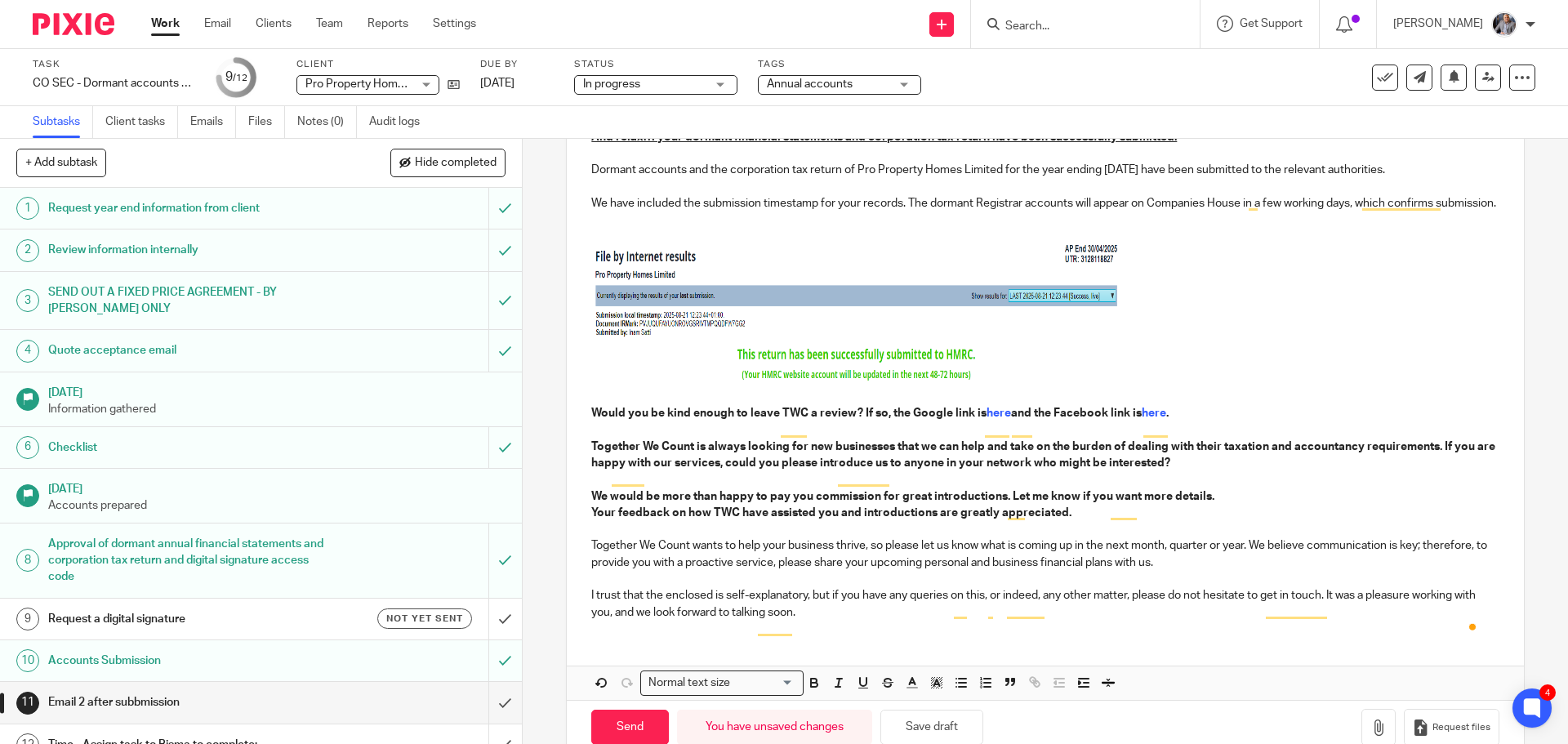
scroll to position [300, 0]
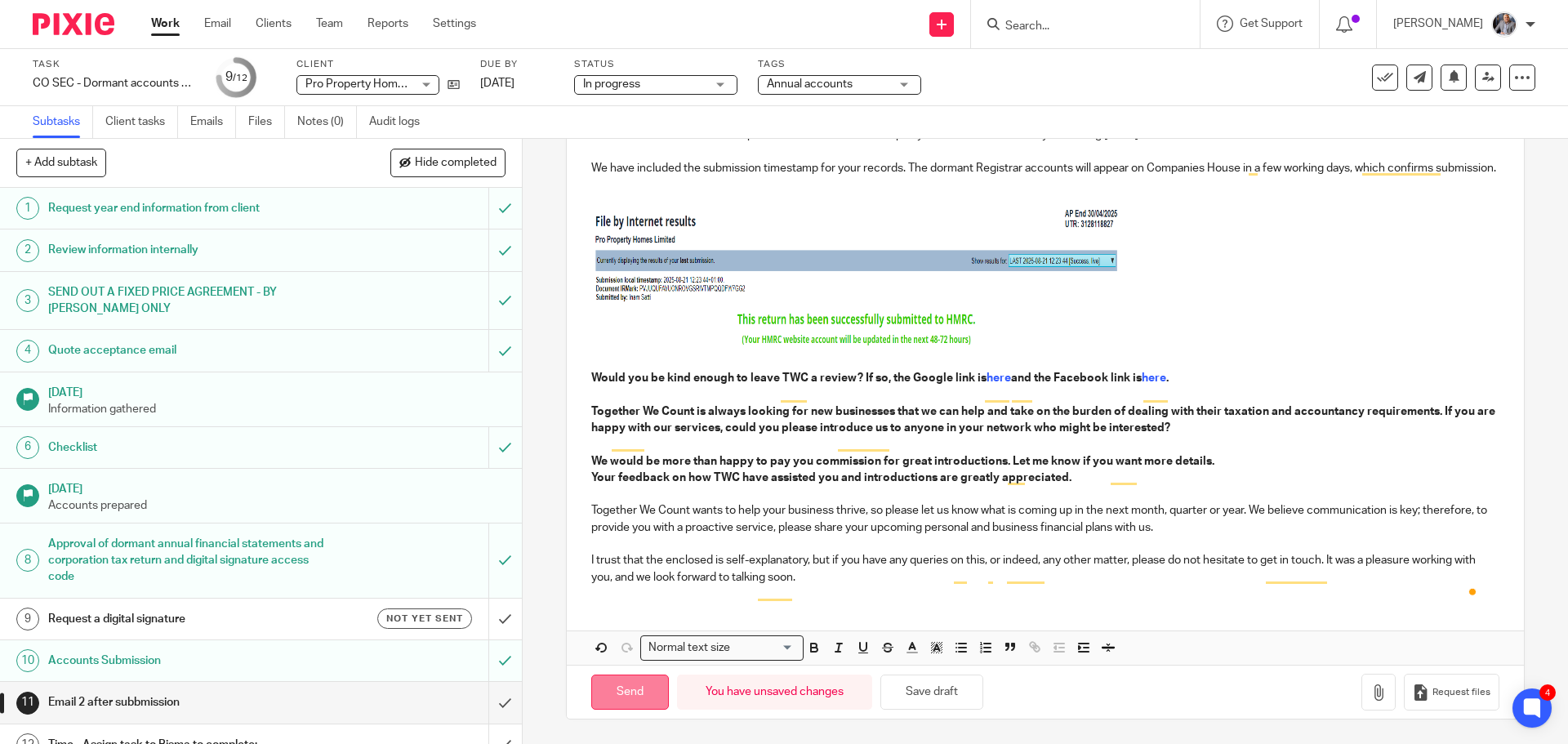
click at [647, 697] on input "Send" at bounding box center [630, 691] width 77 height 35
type input "Sent"
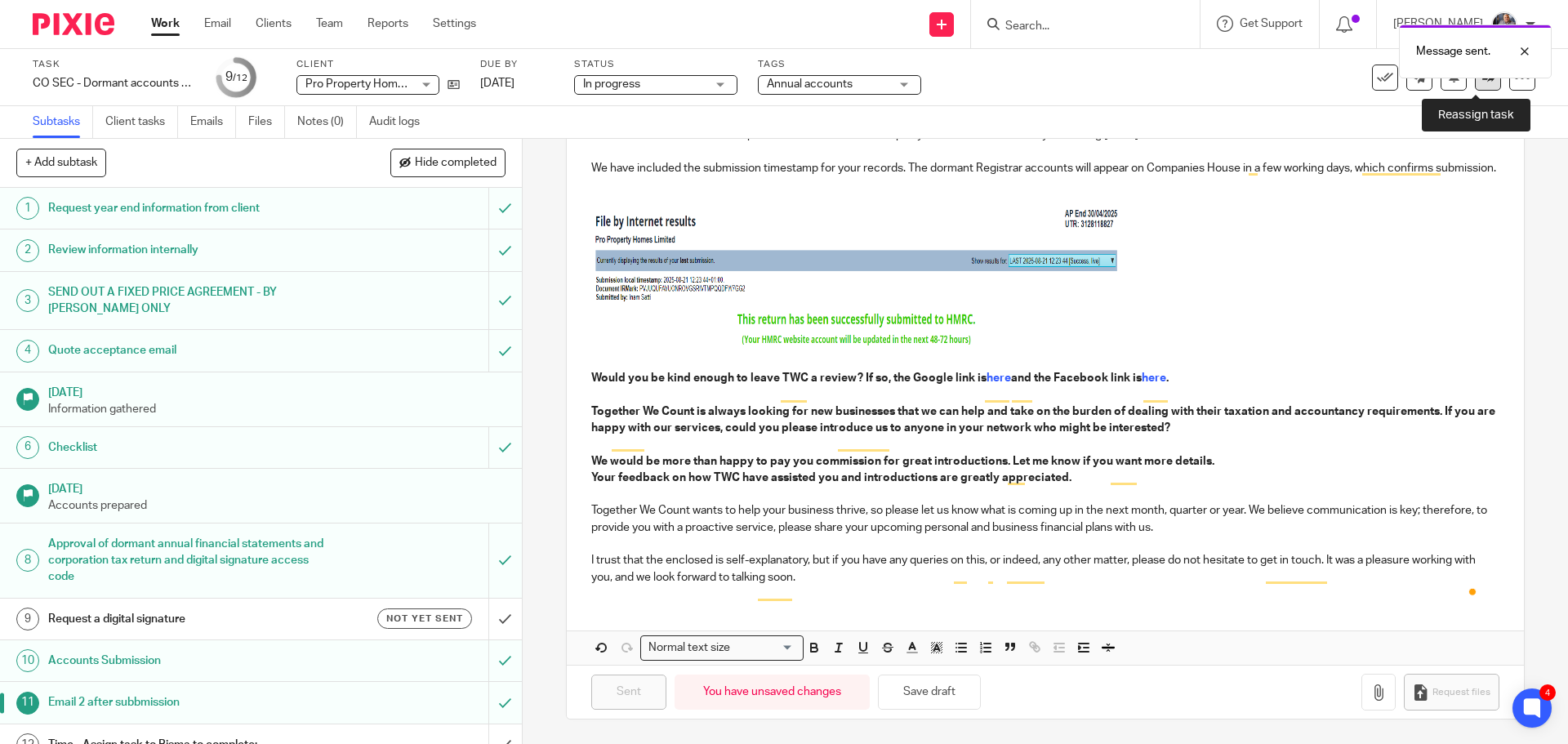
click at [1479, 89] on link at bounding box center [1488, 77] width 26 height 26
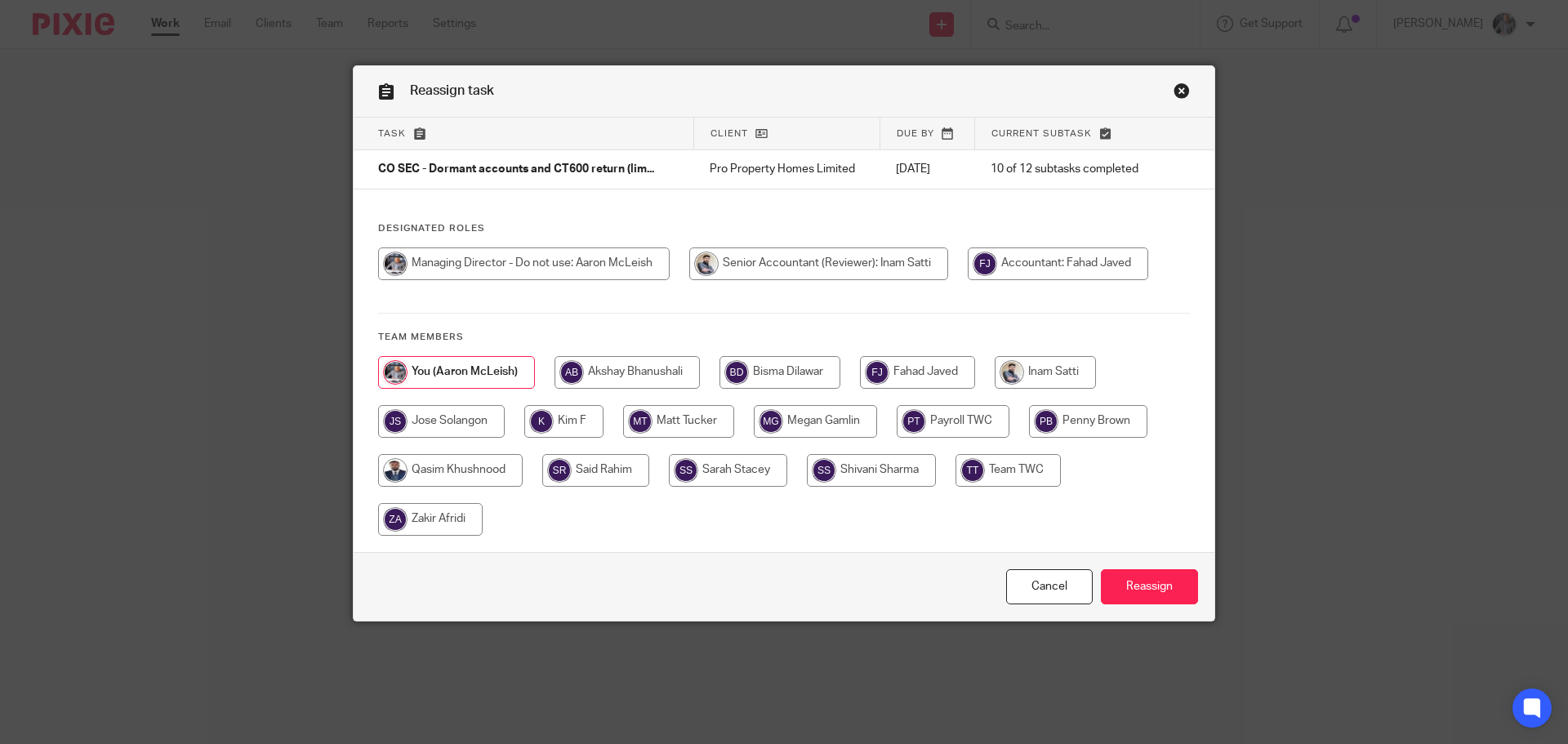
click at [812, 370] on input "radio" at bounding box center [779, 372] width 121 height 32
radio input "true"
click at [1158, 586] on input "Reassign" at bounding box center [1148, 586] width 97 height 35
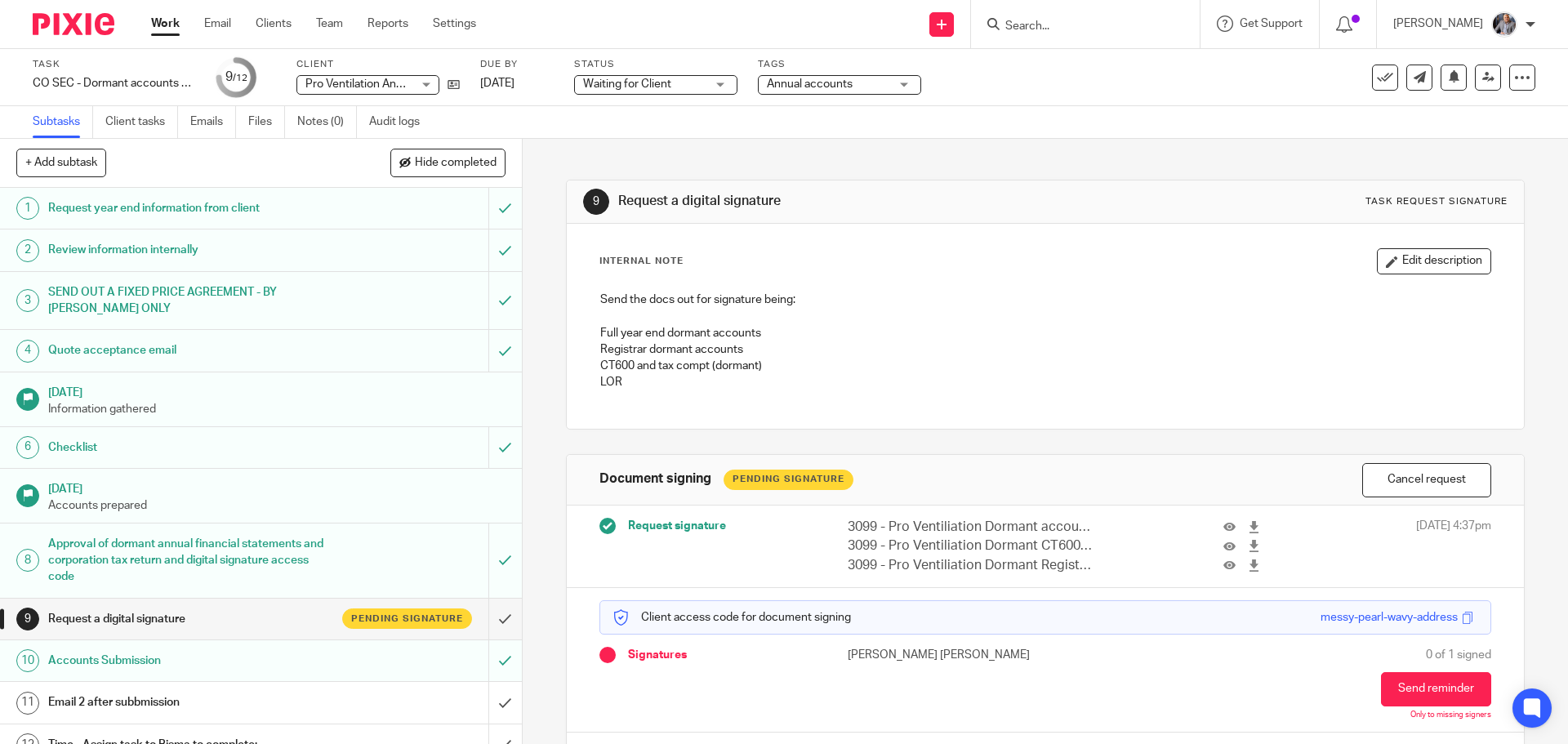
scroll to position [22, 0]
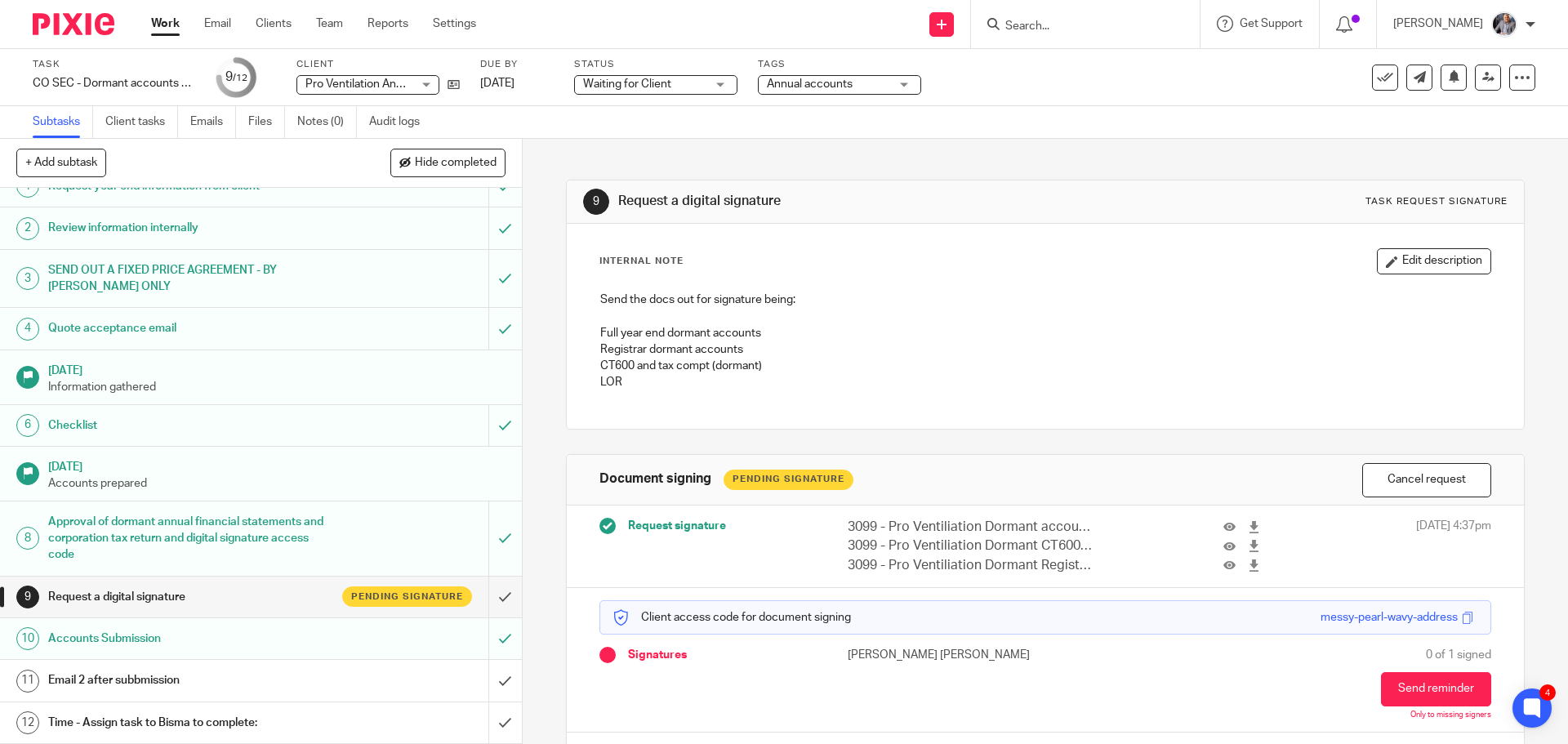
click at [152, 679] on h1 "Email 2 after subbmission" at bounding box center [189, 679] width 282 height 25
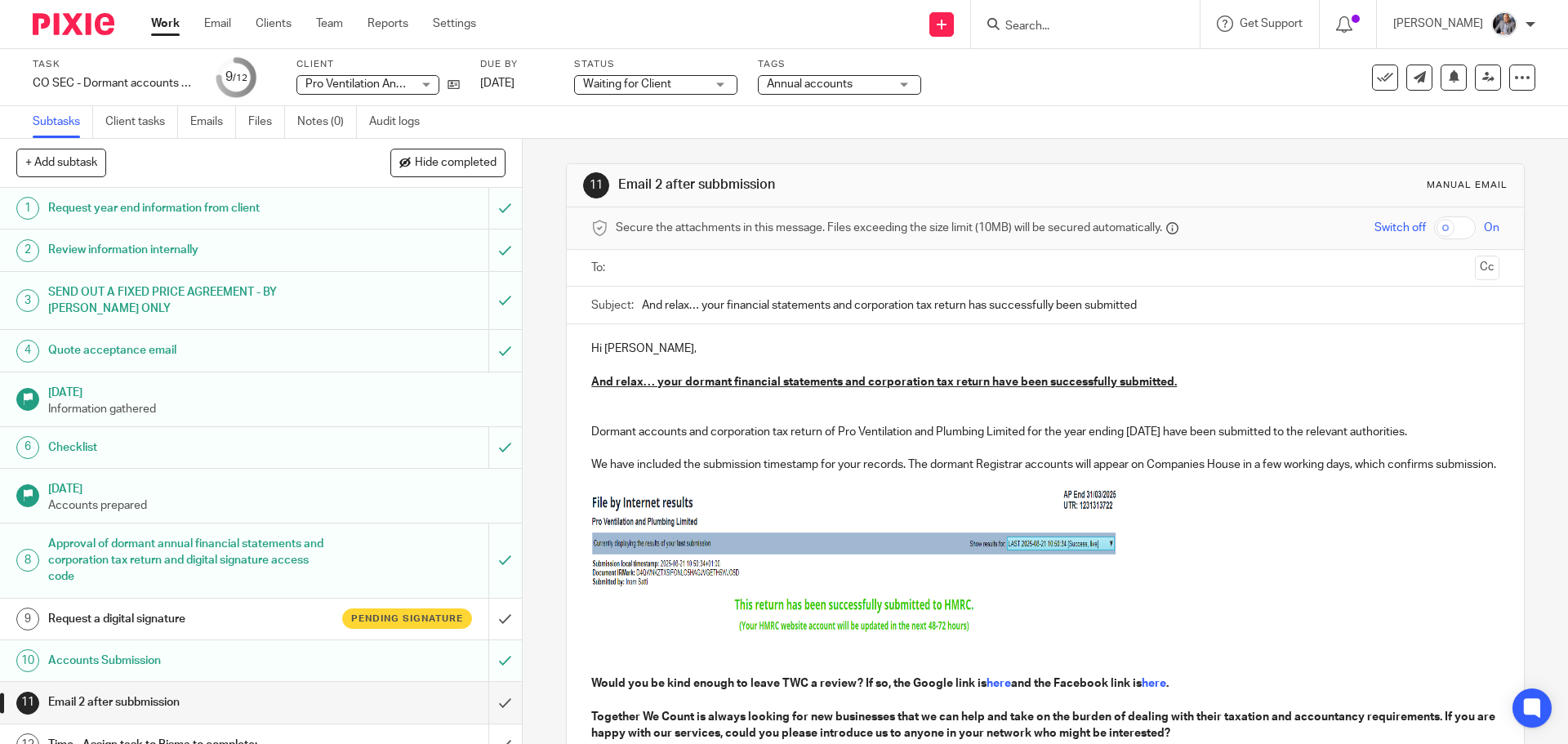
click at [708, 265] on input "text" at bounding box center [1044, 268] width 846 height 18
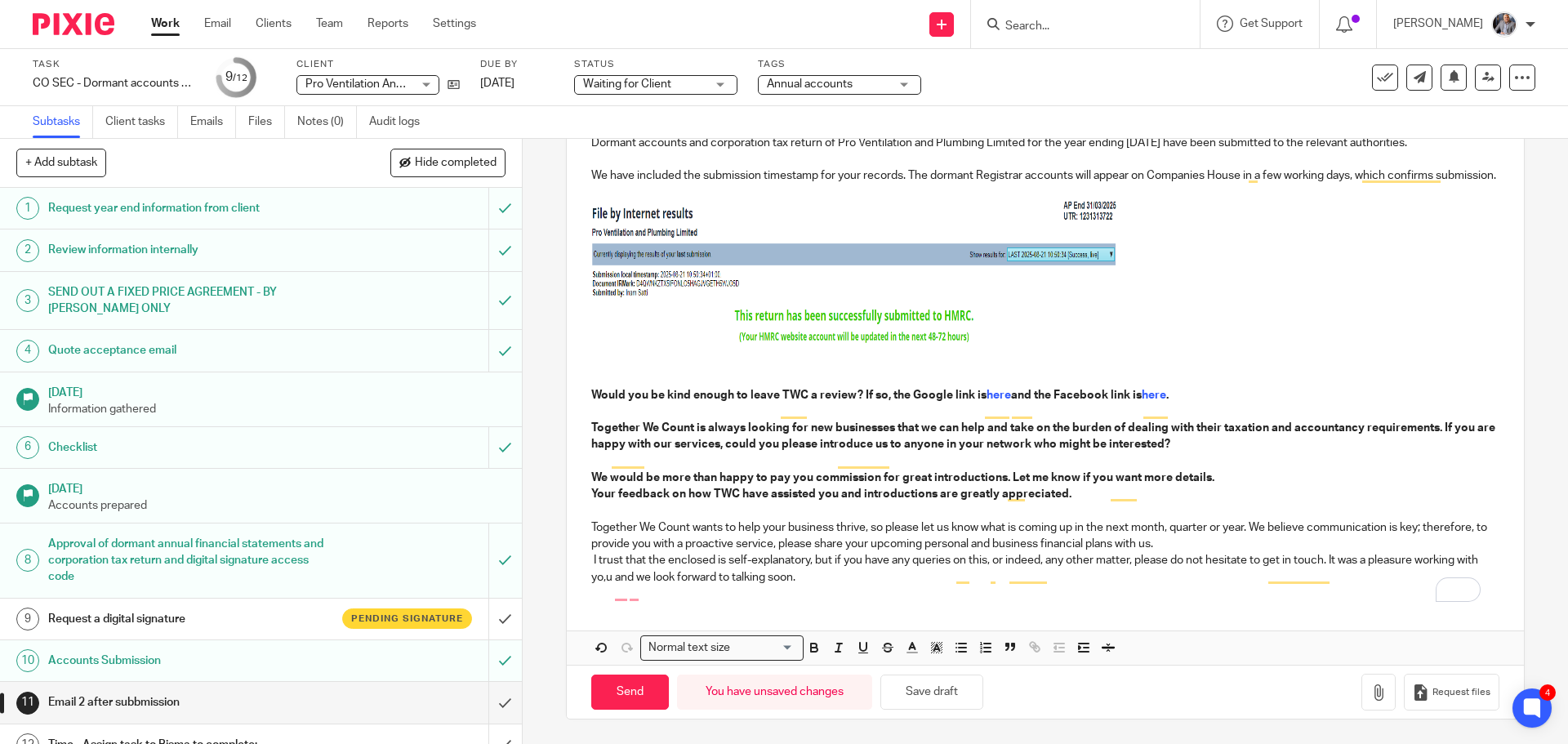
scroll to position [309, 0]
click at [620, 687] on input "Send" at bounding box center [630, 691] width 77 height 35
type input "Sent"
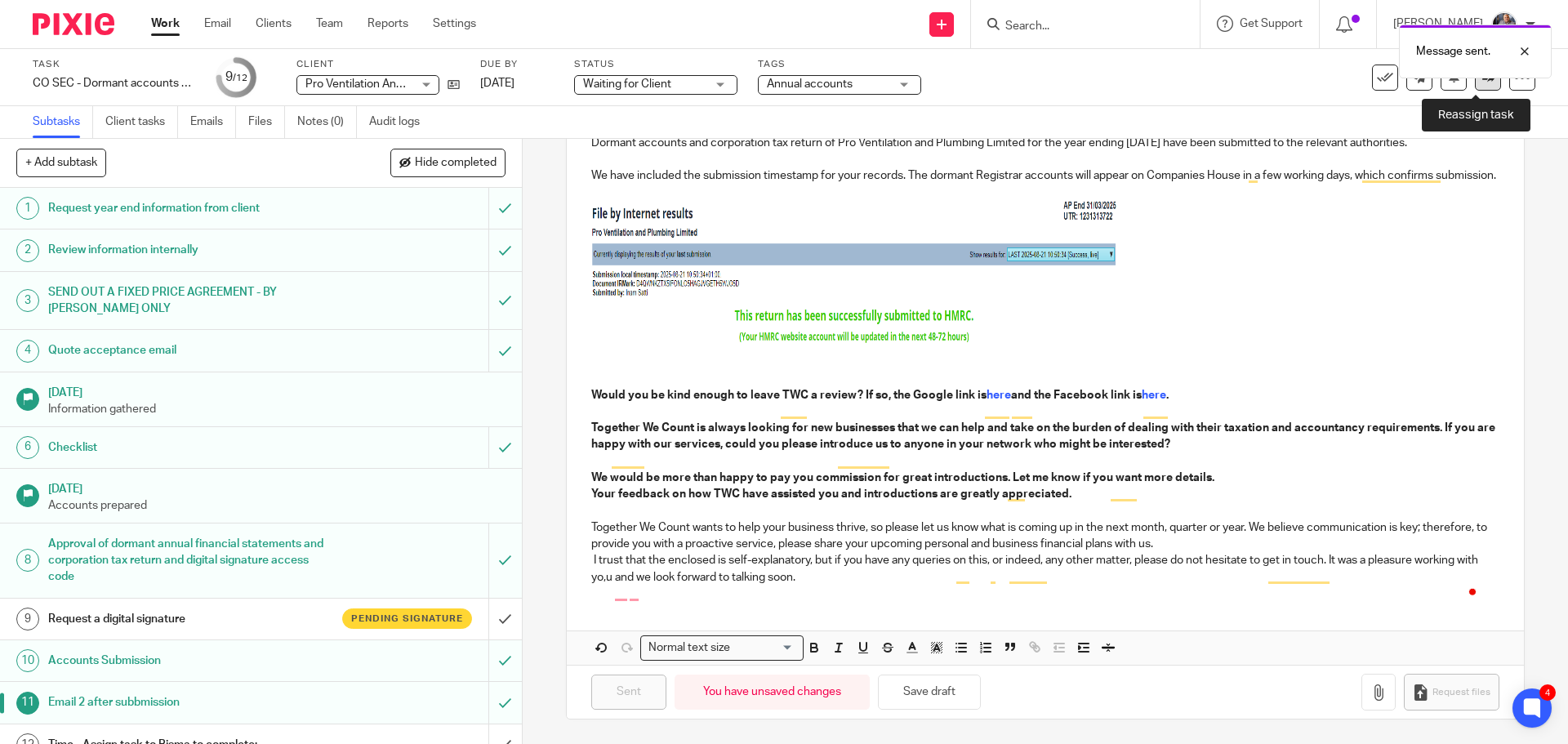
click at [1479, 89] on link at bounding box center [1488, 77] width 26 height 26
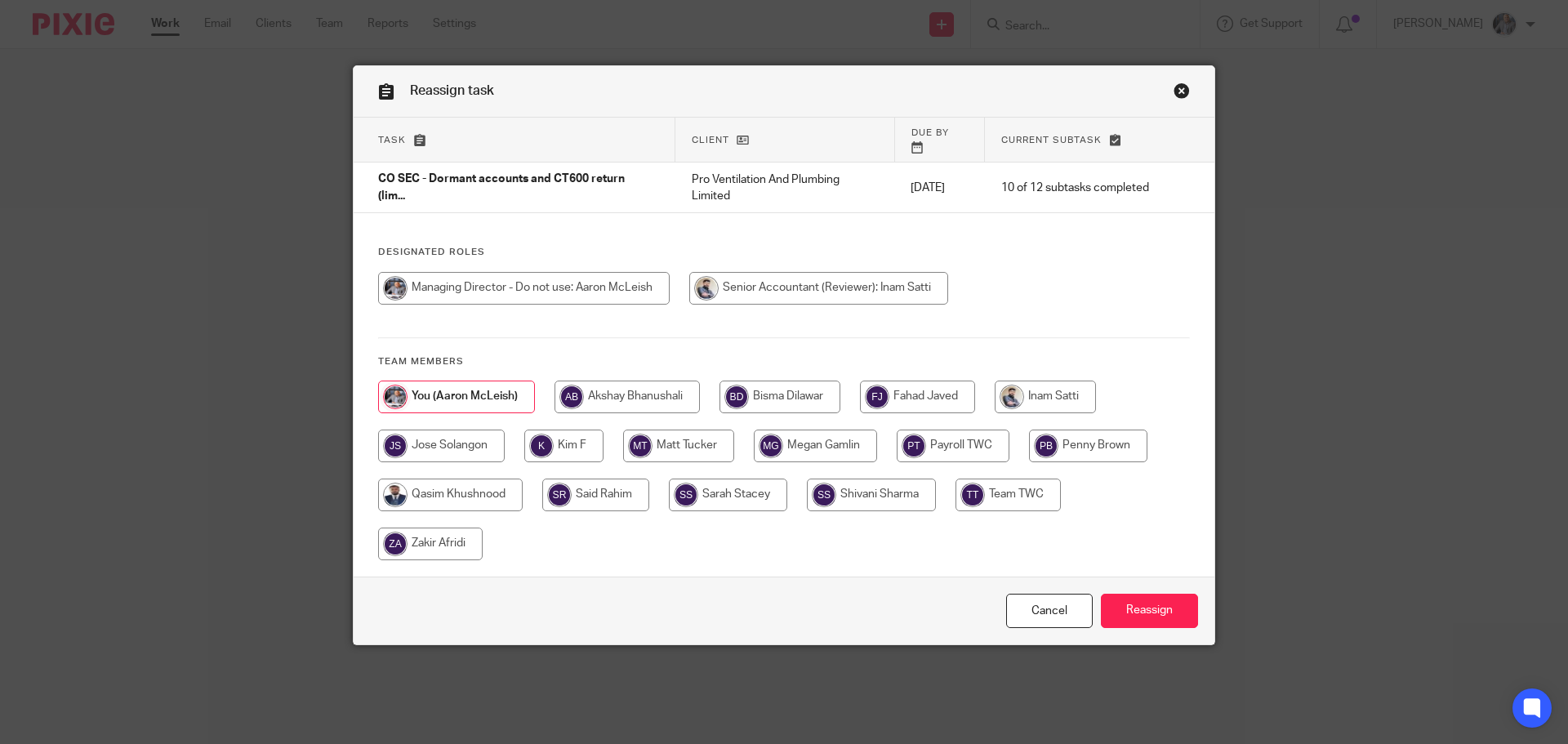
click at [781, 392] on input "radio" at bounding box center [779, 396] width 121 height 32
radio input "true"
click at [1171, 602] on input "Reassign" at bounding box center [1148, 611] width 97 height 35
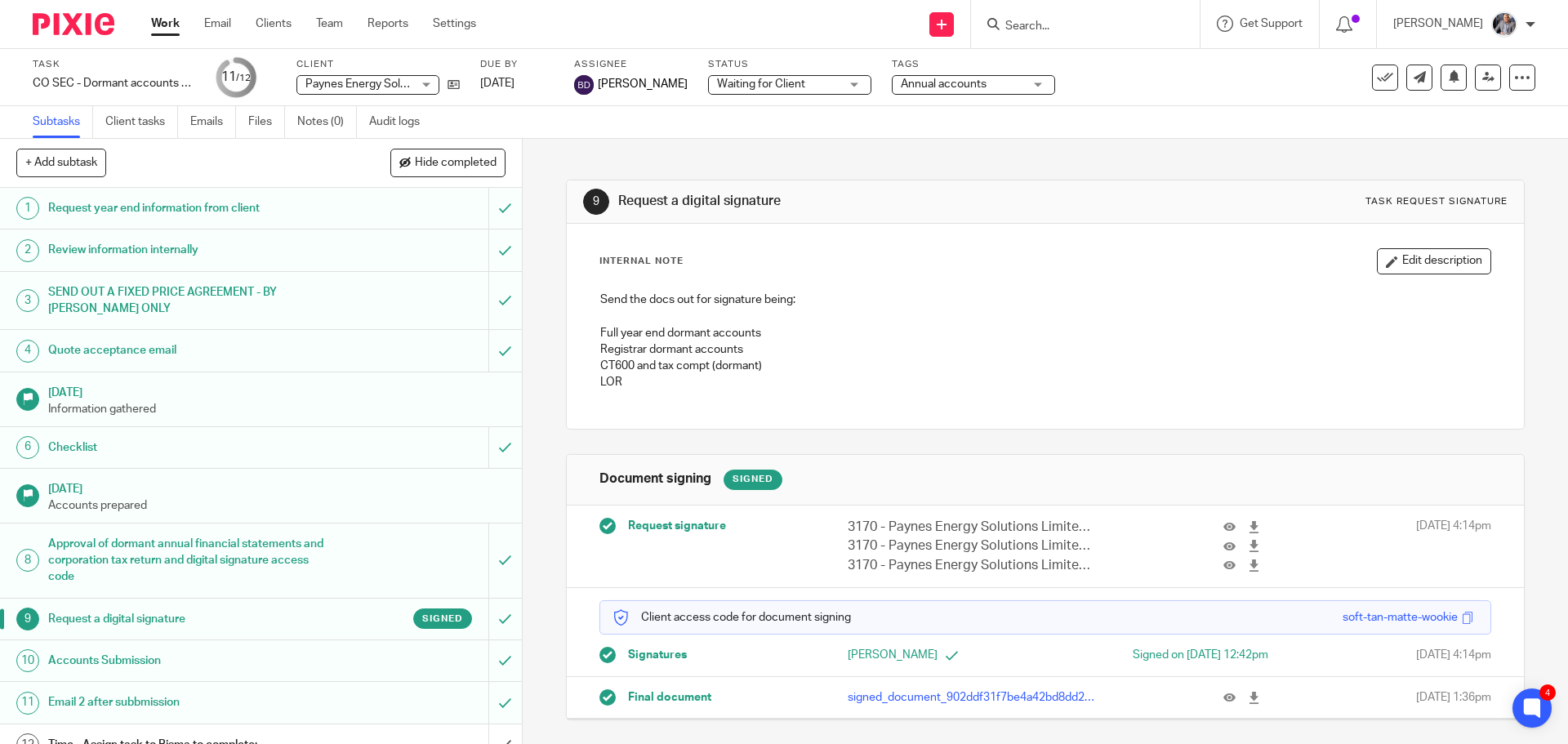
scroll to position [22, 0]
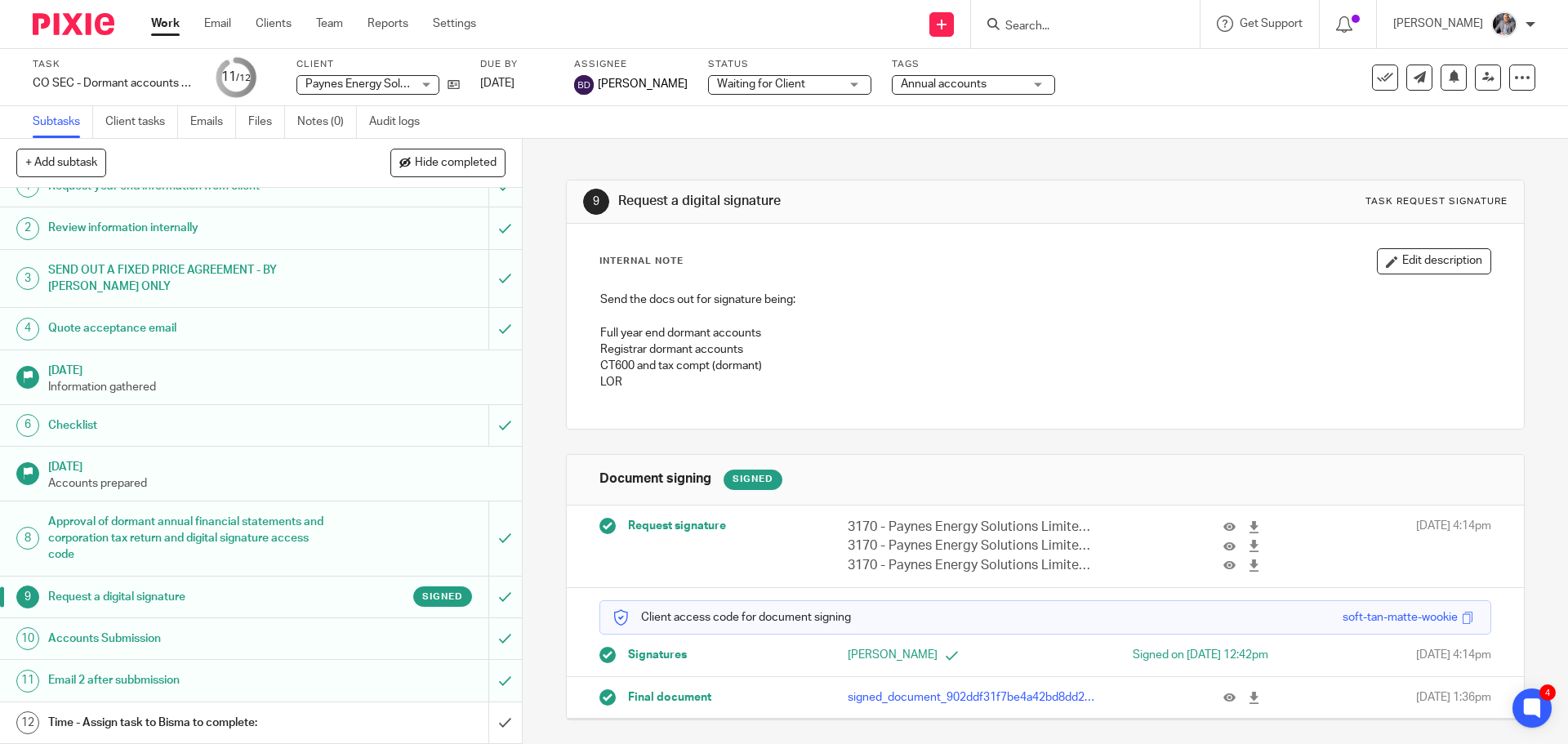
click at [1101, 21] on input "Search" at bounding box center [1076, 27] width 147 height 15
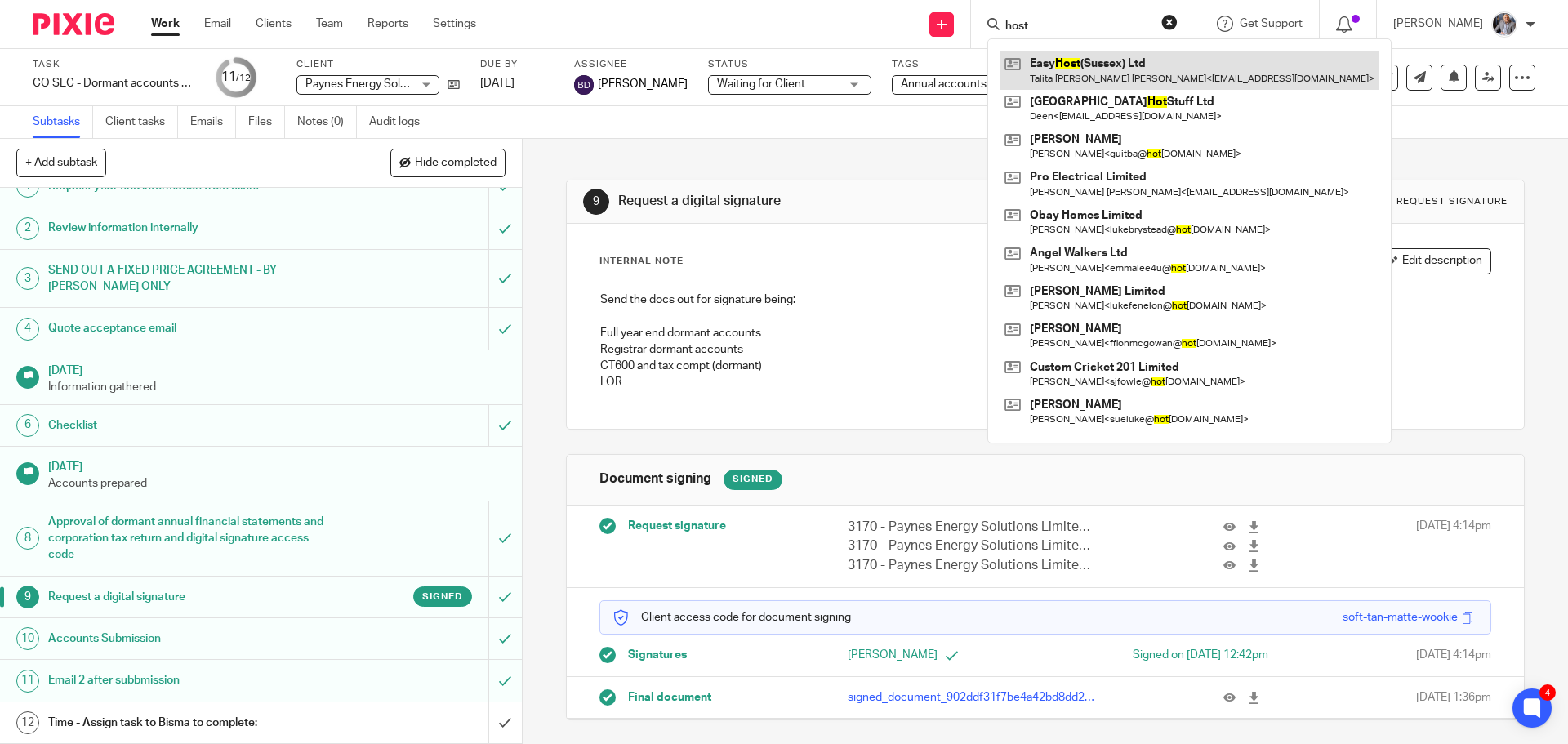
type input "host"
click at [1125, 75] on link at bounding box center [1190, 70] width 378 height 38
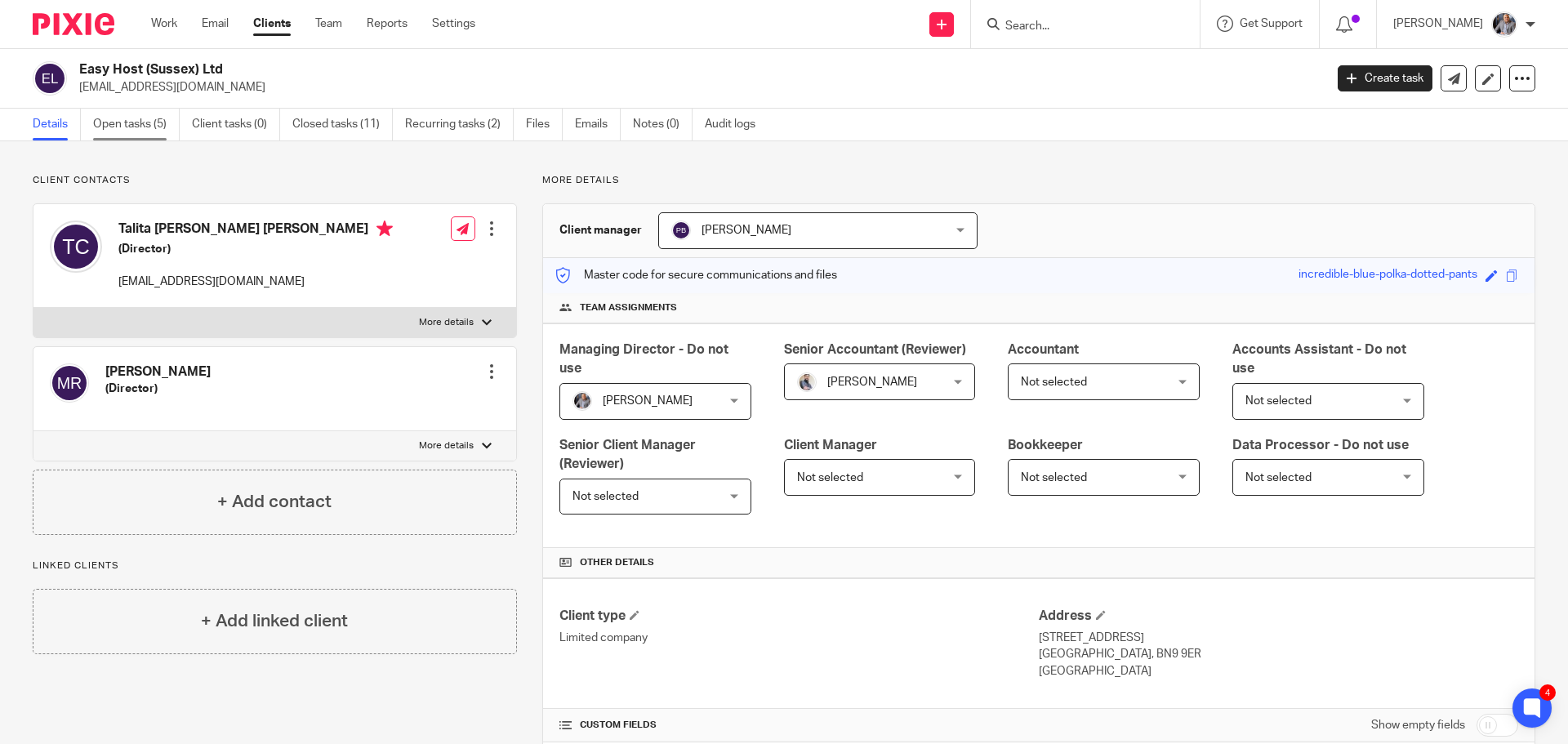
click at [129, 122] on link "Open tasks (5)" at bounding box center [137, 124] width 87 height 32
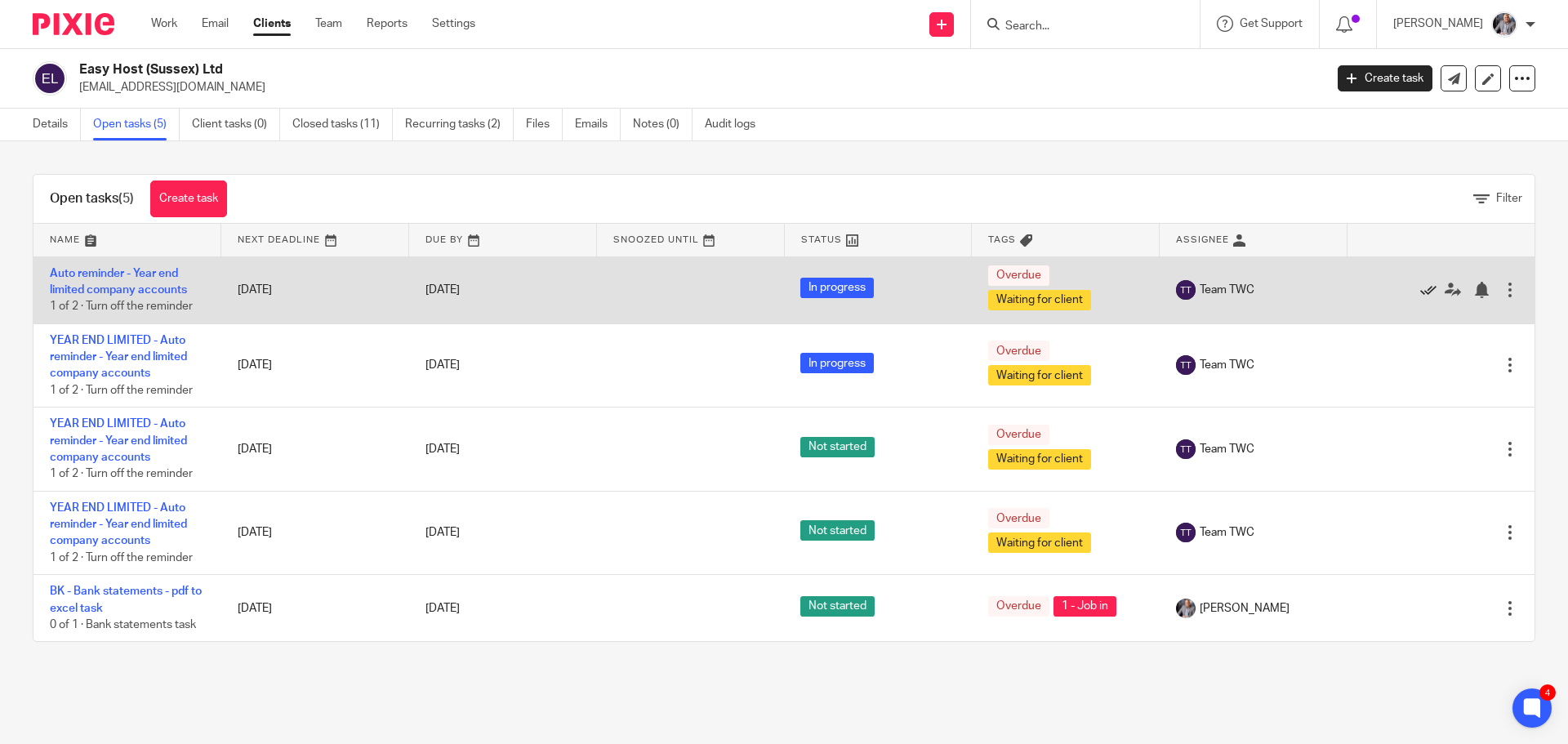
click at [1420, 288] on icon at bounding box center [1429, 289] width 17 height 17
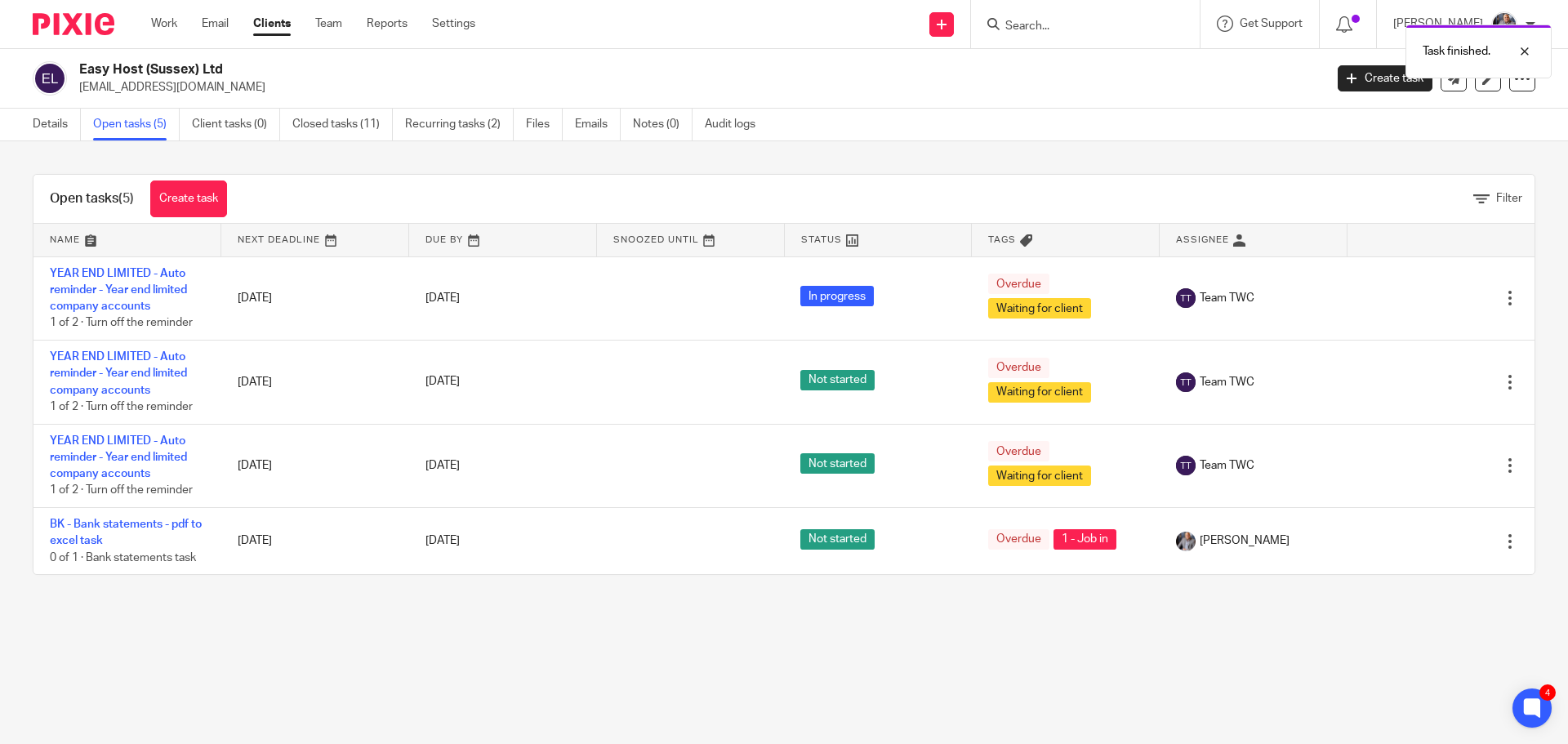
click at [1404, 288] on div "Edit task Delete" at bounding box center [1441, 298] width 155 height 41
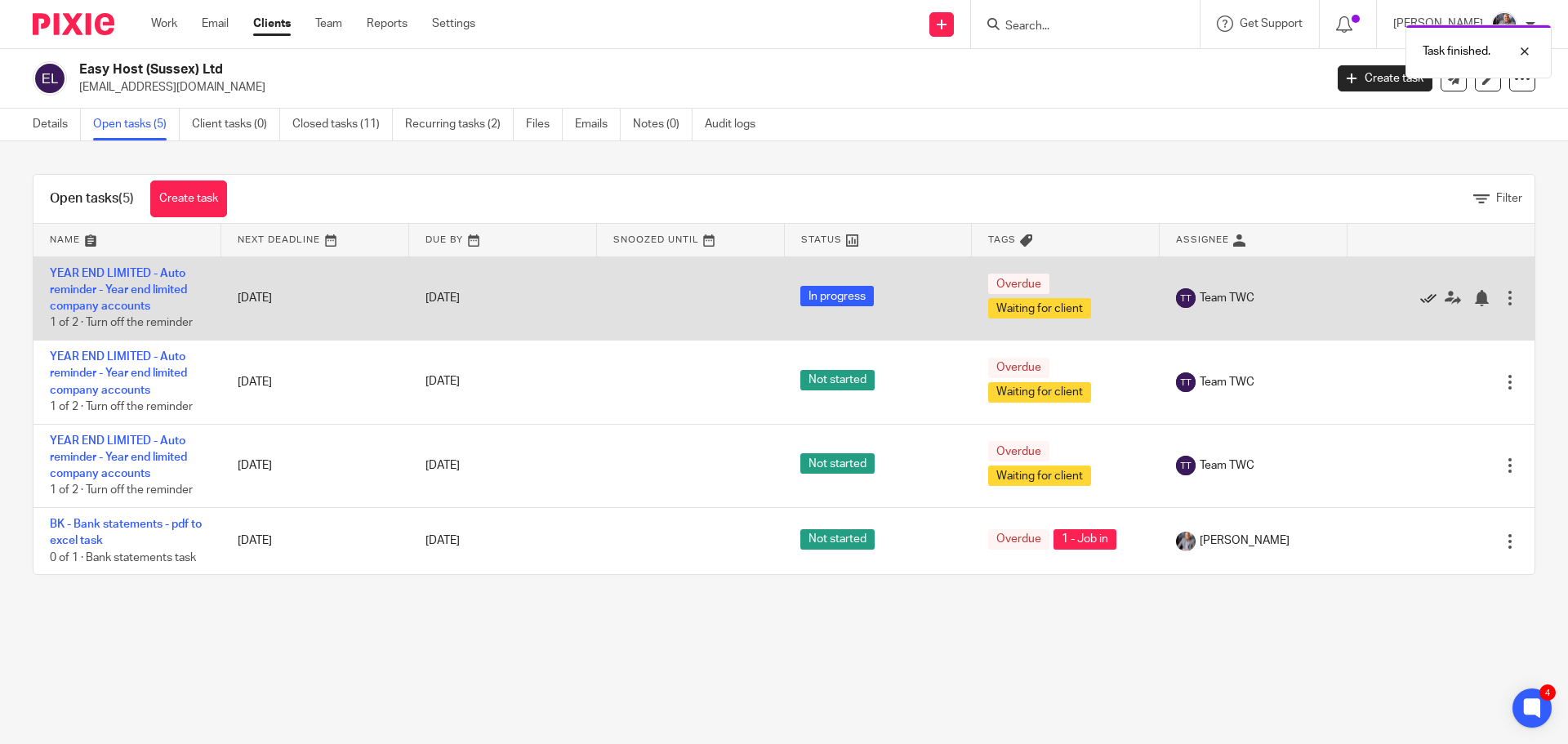
click at [1420, 299] on icon at bounding box center [1429, 298] width 17 height 17
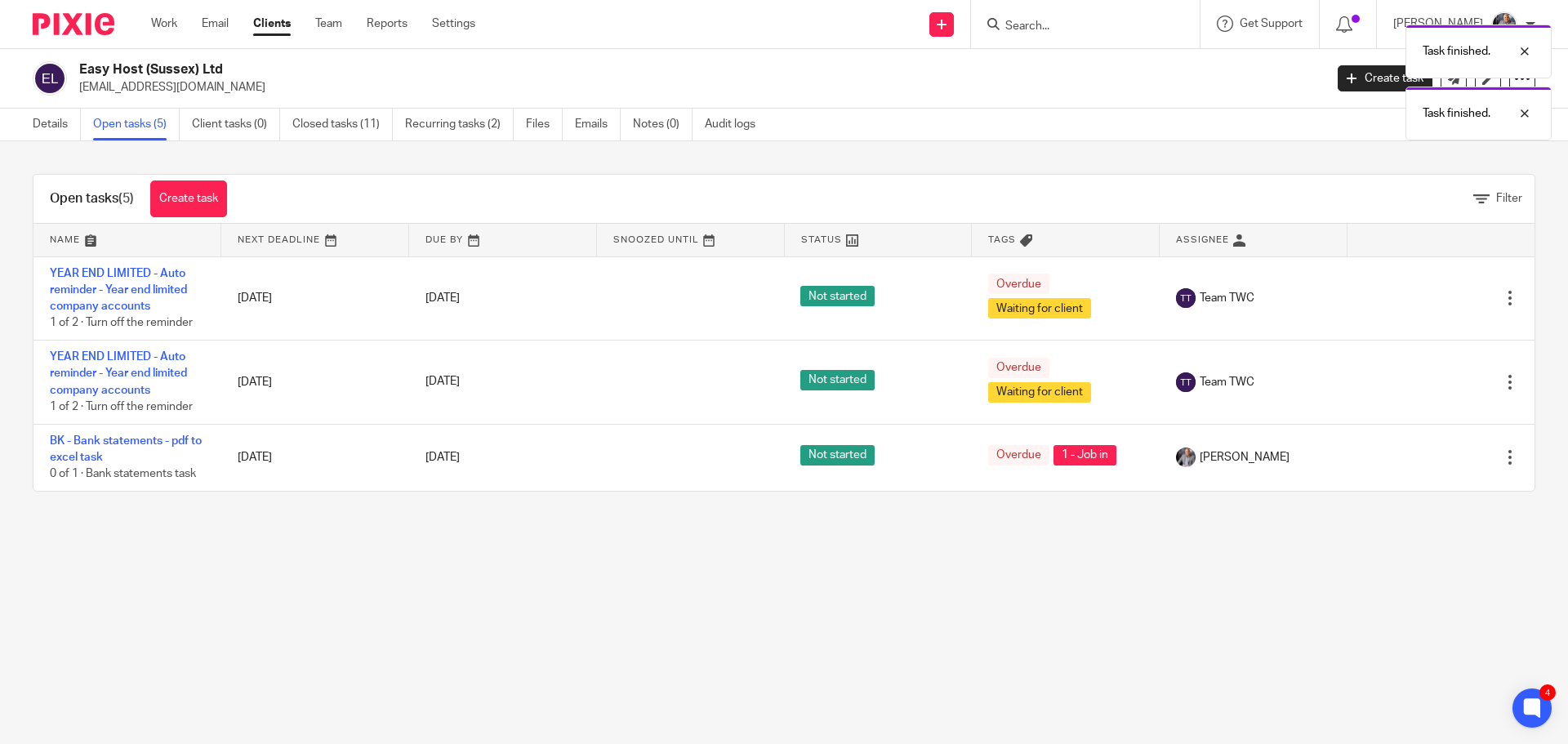
click at [1420, 299] on icon at bounding box center [1429, 298] width 17 height 17
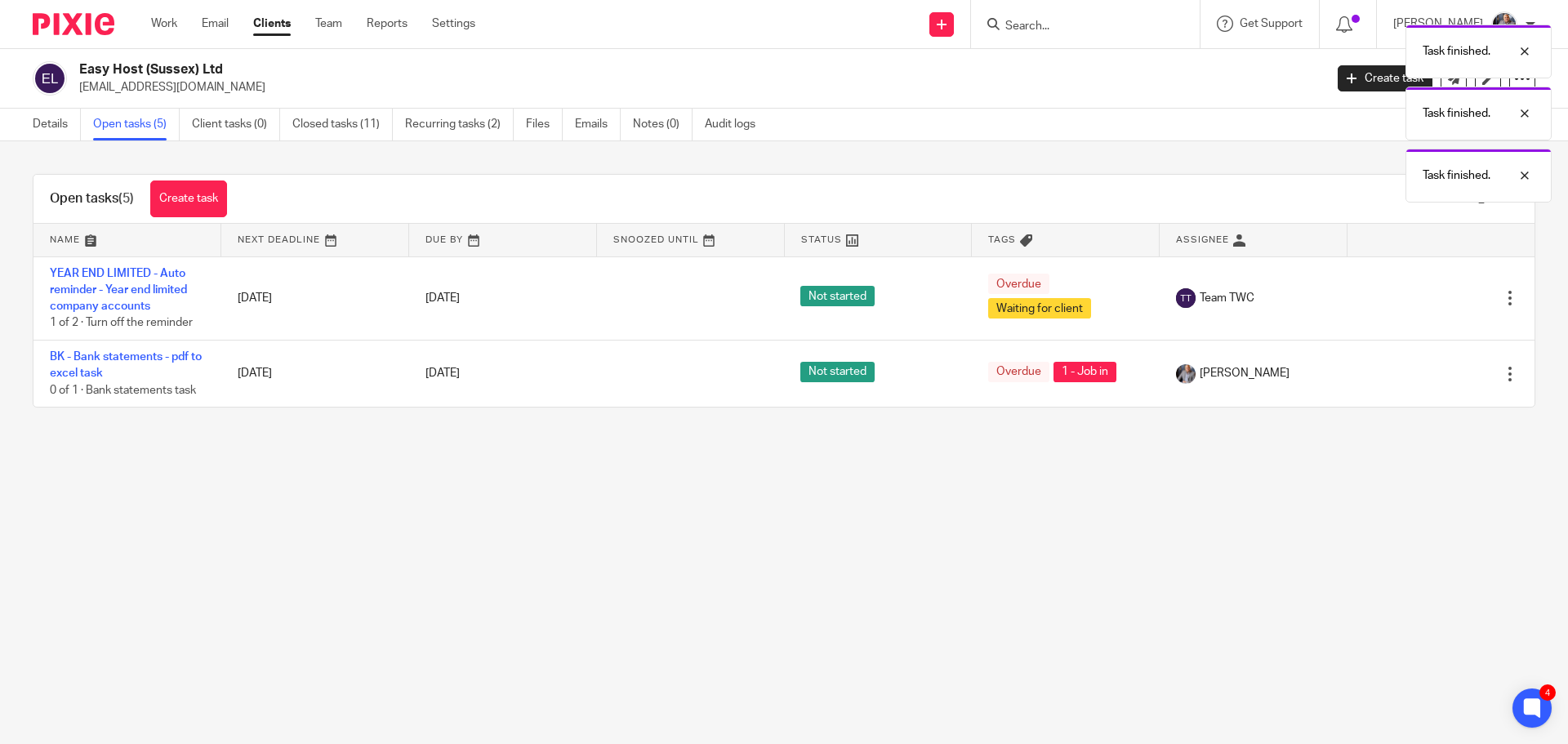
click at [1420, 299] on icon at bounding box center [1429, 298] width 17 height 17
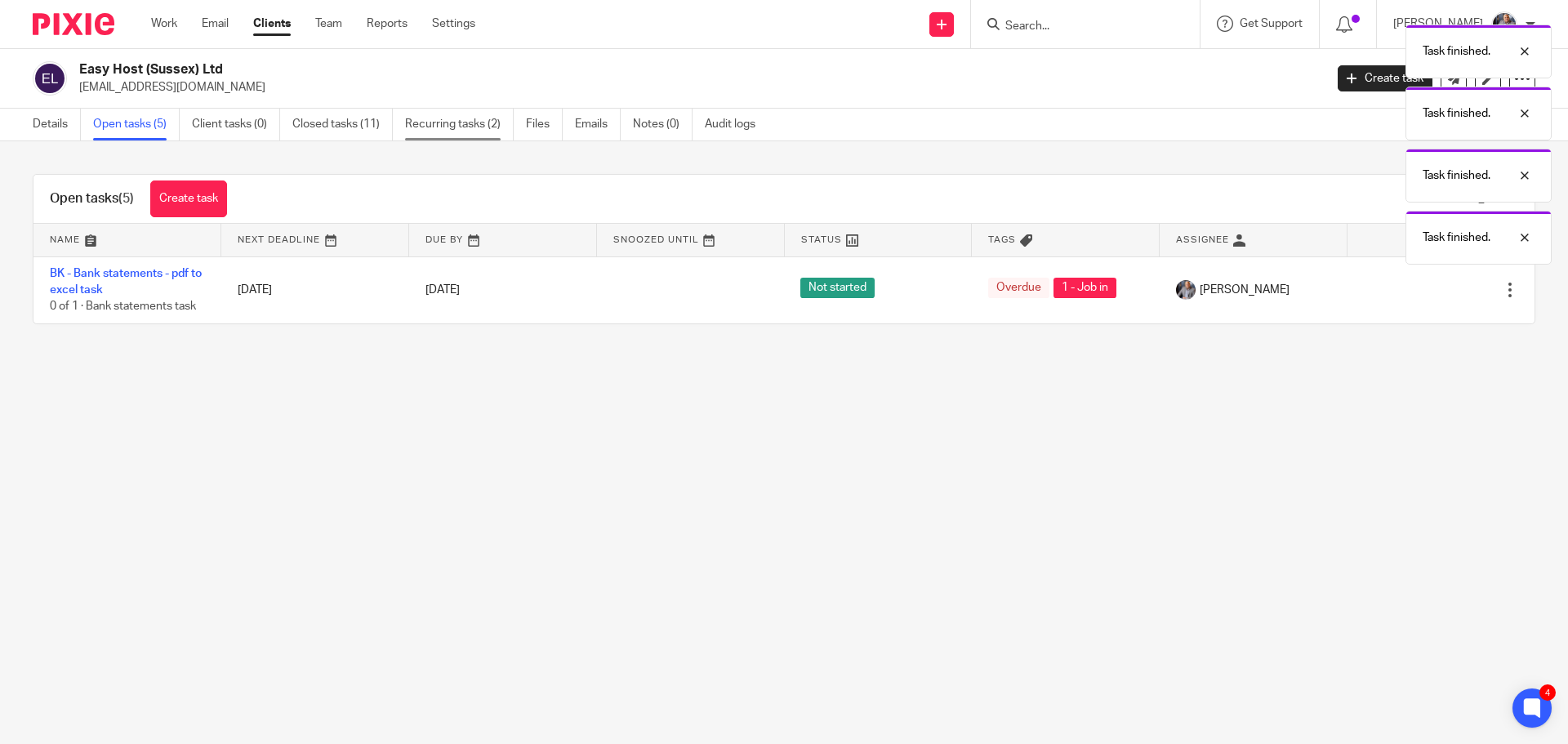
click at [427, 127] on link "Recurring tasks (2)" at bounding box center [459, 124] width 109 height 32
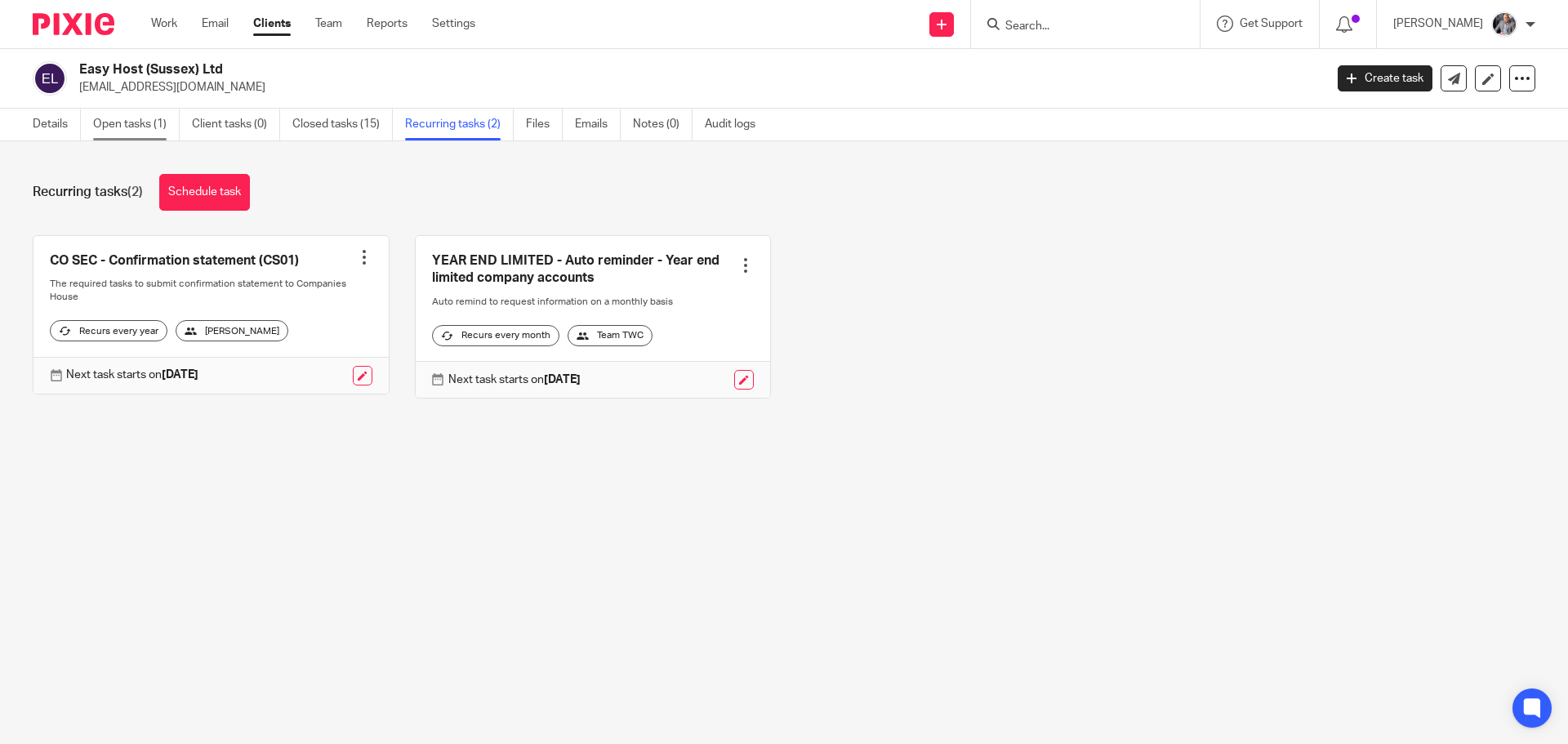
click at [113, 136] on link "Open tasks (1)" at bounding box center [137, 124] width 87 height 32
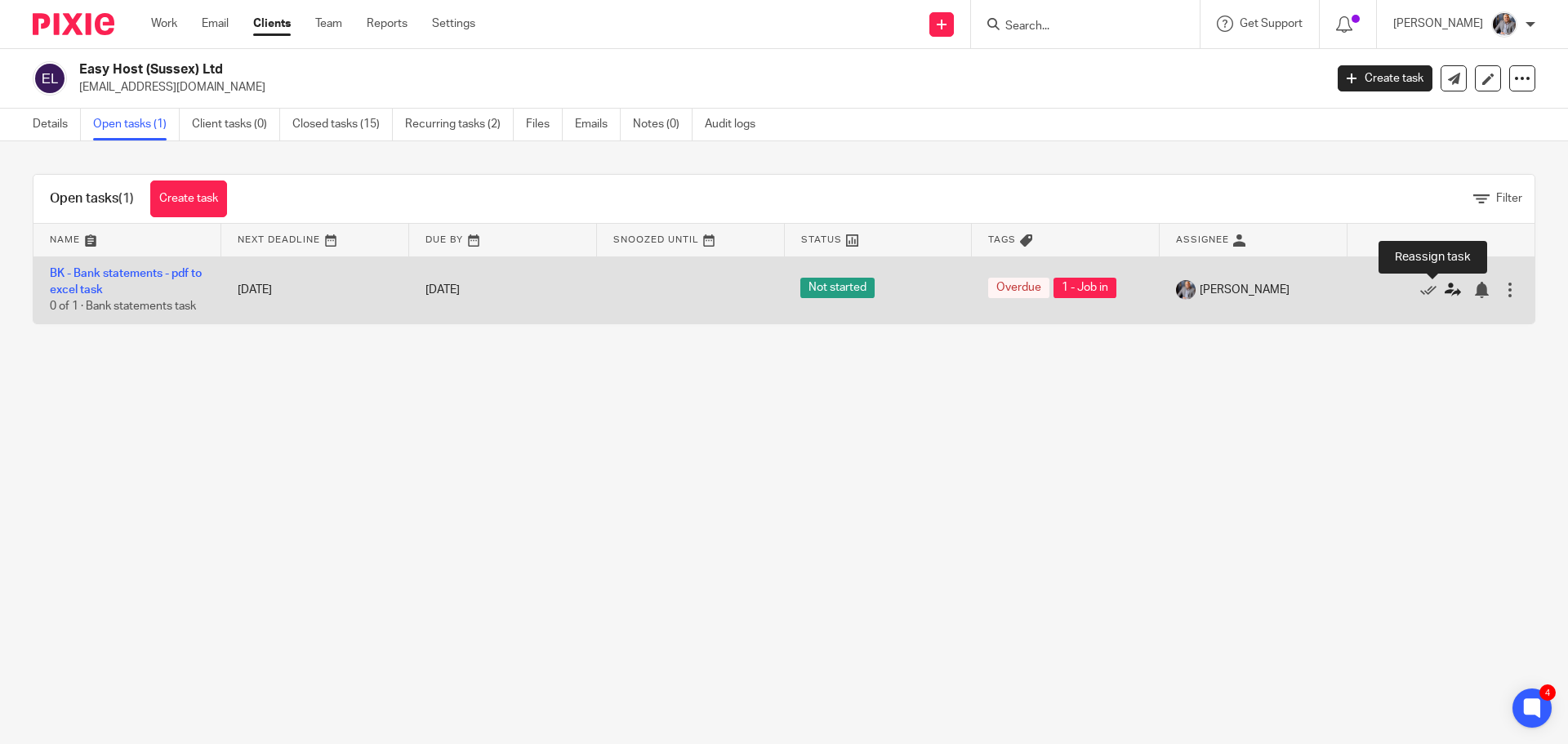
click at [1444, 289] on icon at bounding box center [1453, 289] width 17 height 17
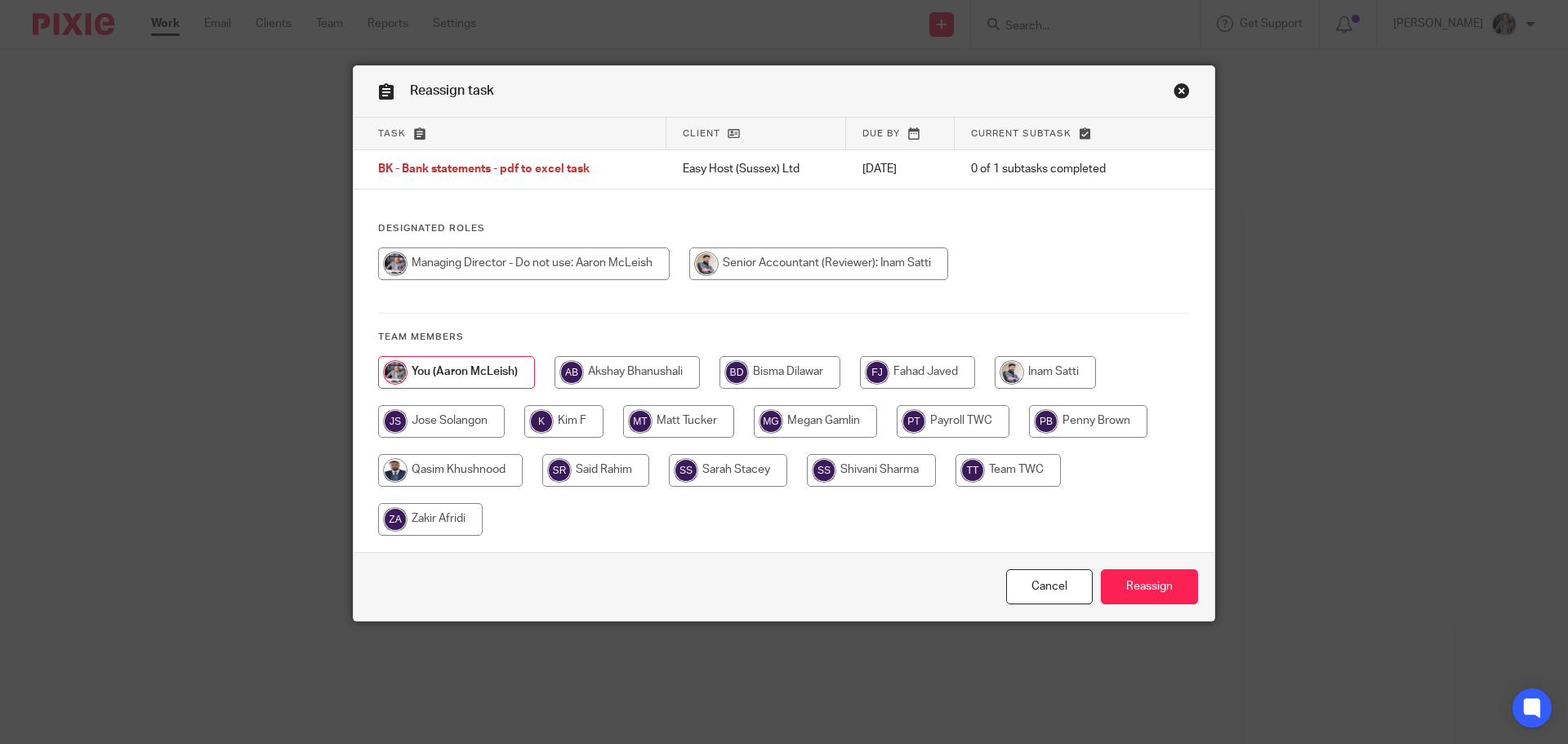
click at [644, 364] on input "radio" at bounding box center [627, 372] width 146 height 32
radio input "true"
click at [1164, 580] on input "Reassign" at bounding box center [1148, 586] width 97 height 35
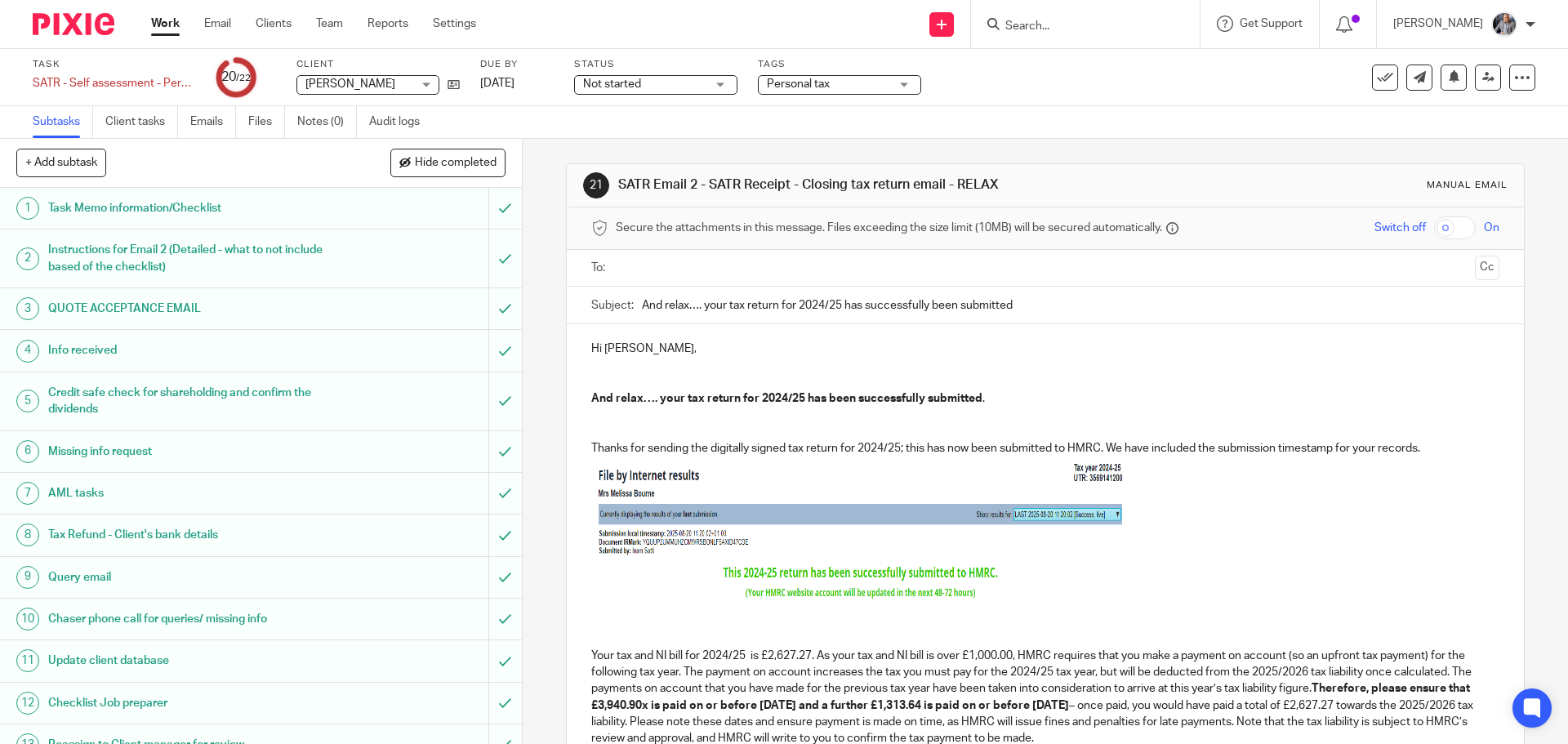
click at [728, 261] on input "text" at bounding box center [1044, 268] width 846 height 18
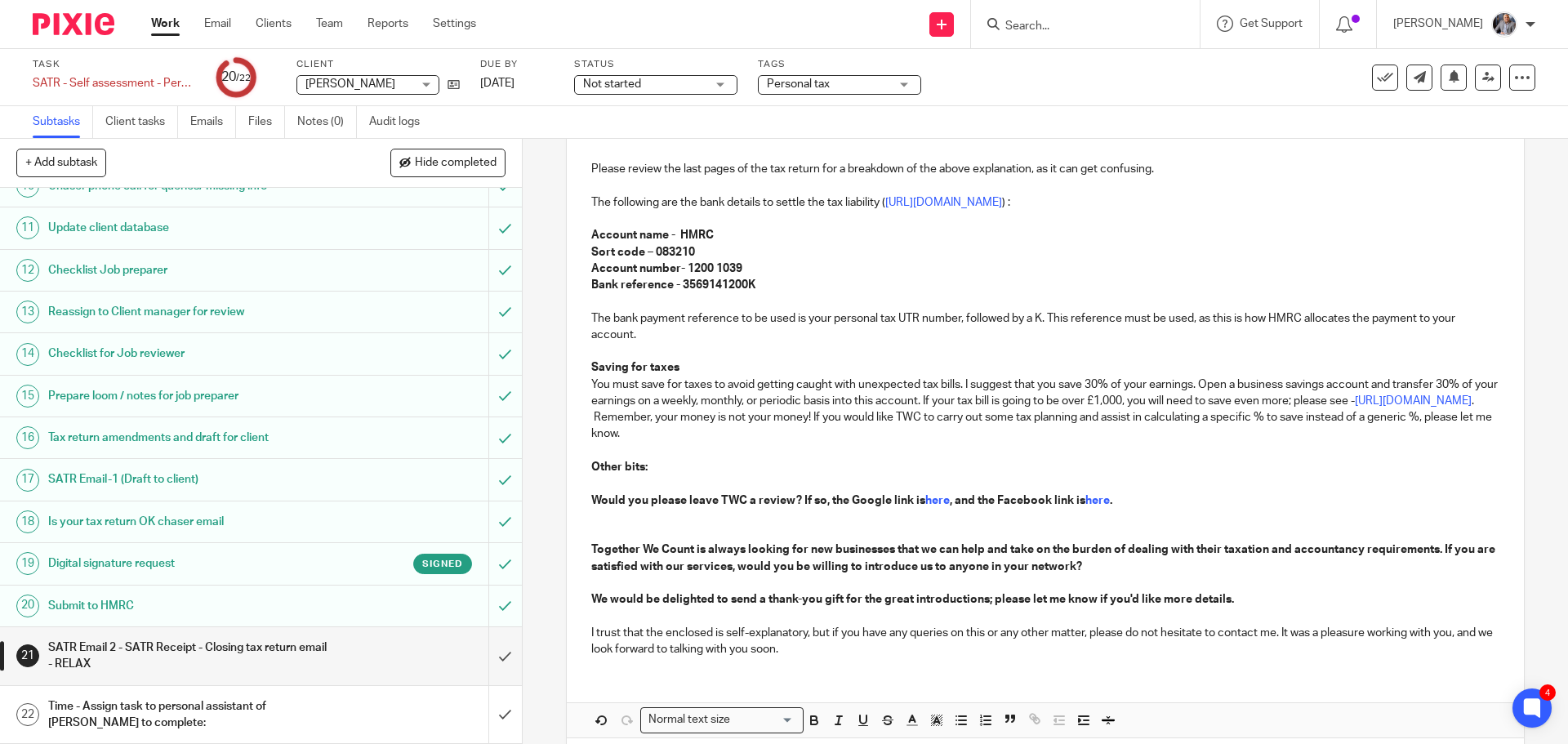
scroll to position [1035, 0]
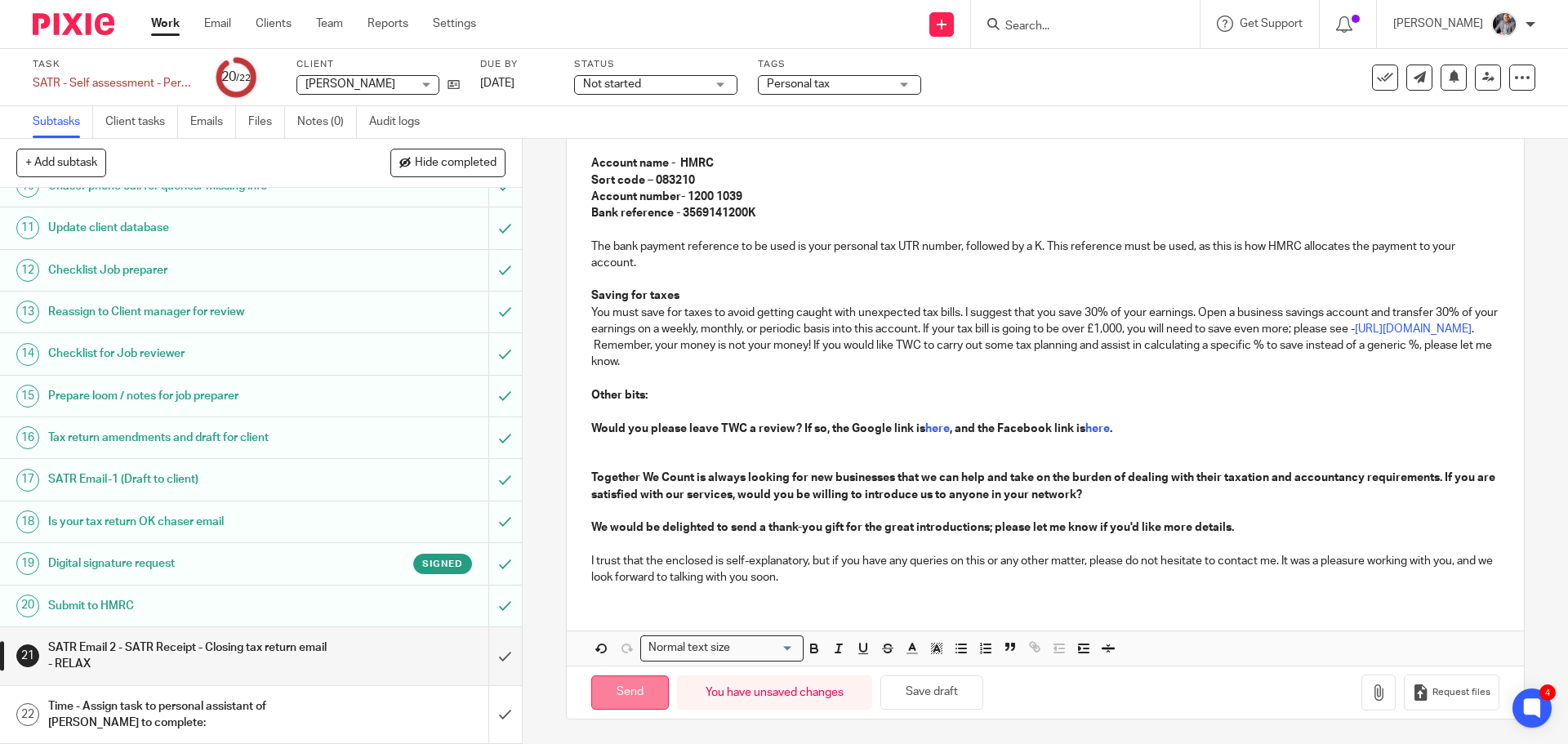
click at [619, 700] on input "Send" at bounding box center [630, 692] width 77 height 35
click at [1482, 78] on icon at bounding box center [1488, 77] width 12 height 12
type input "Sent"
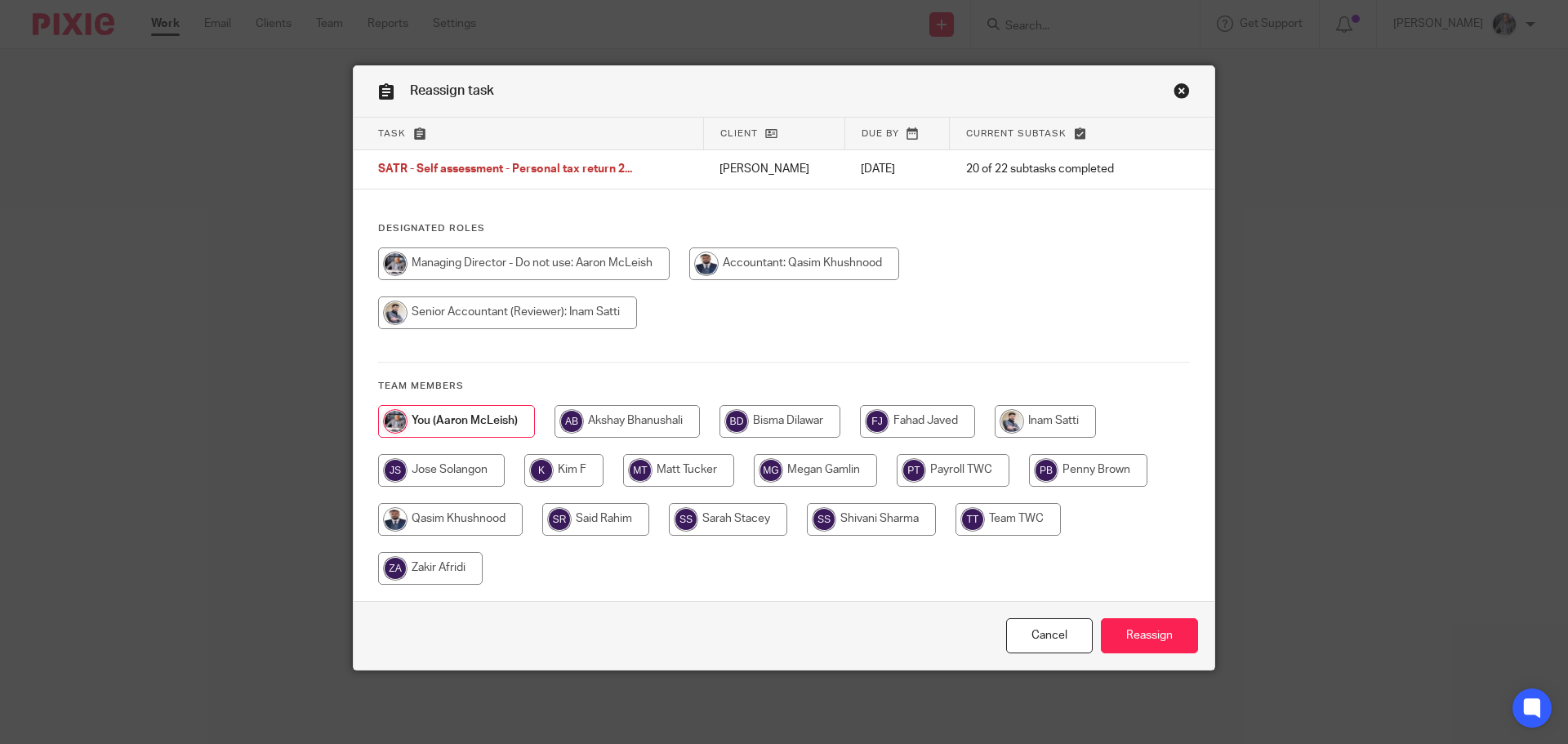
click at [1052, 422] on input "radio" at bounding box center [1045, 420] width 101 height 32
radio input "true"
click at [1144, 633] on input "Reassign" at bounding box center [1148, 635] width 97 height 35
